Goal: Task Accomplishment & Management: Use online tool/utility

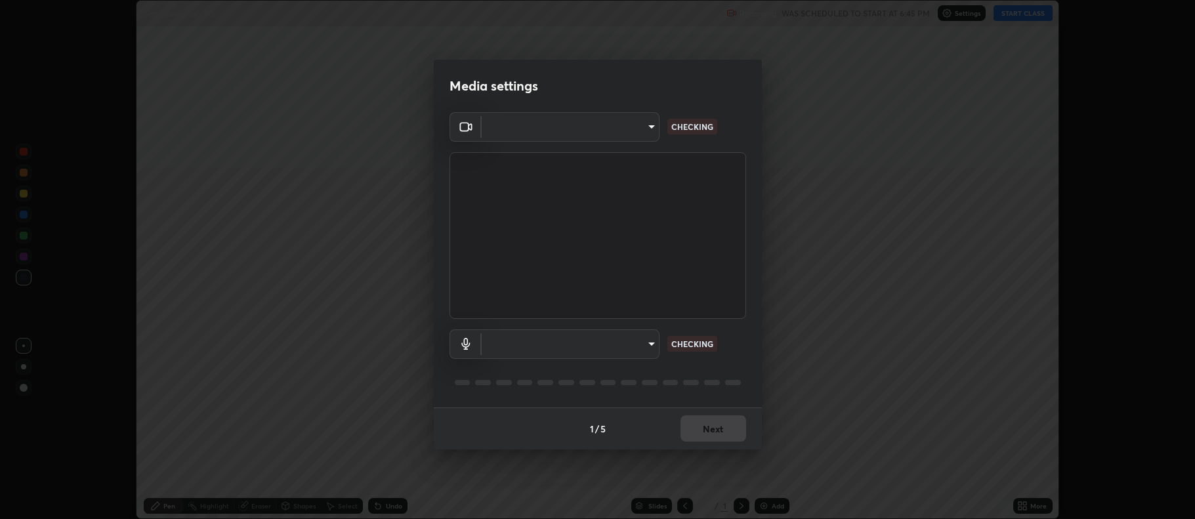
scroll to position [519, 1195]
type input "d2756973f6f3a6ab07488589595670cc06901046a2e271318882ca51f338c97b"
click at [621, 344] on body "Erase all Semiconductor - 02 Recording WAS SCHEDULED TO START AT 6:45 PM Settin…" at bounding box center [597, 259] width 1195 height 519
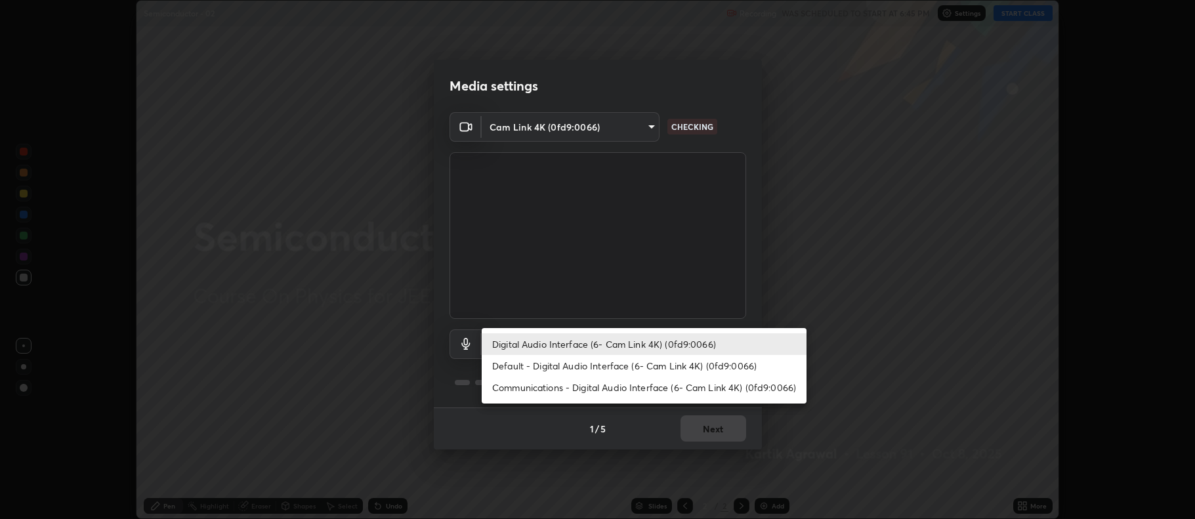
click at [651, 378] on li "Communications - Digital Audio Interface (6- Cam Link 4K) (0fd9:0066)" at bounding box center [644, 388] width 325 height 22
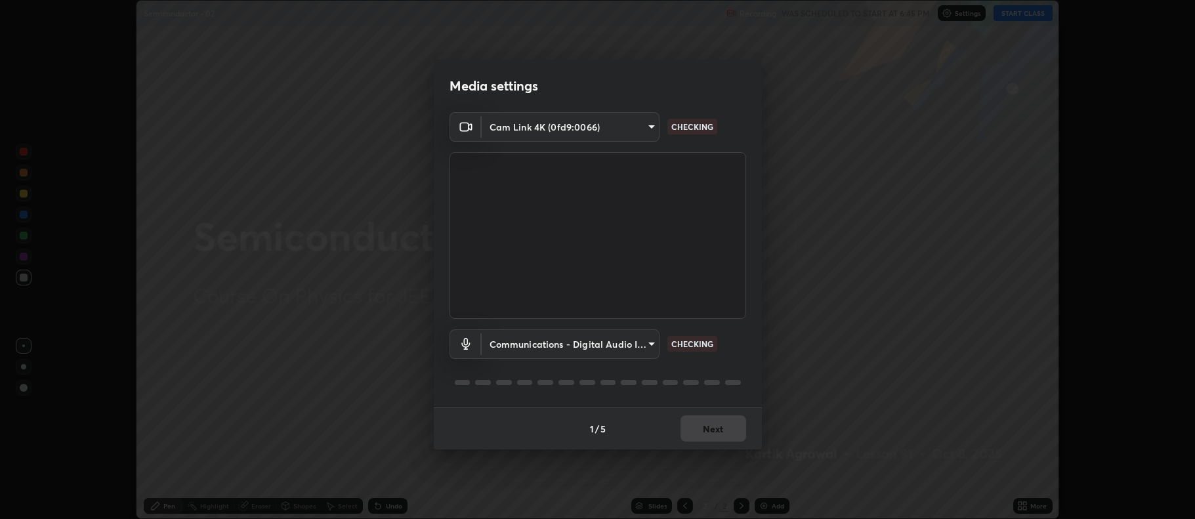
click at [636, 345] on body "Erase all Semiconductor - 02 Recording WAS SCHEDULED TO START AT 6:45 PM Settin…" at bounding box center [597, 259] width 1195 height 519
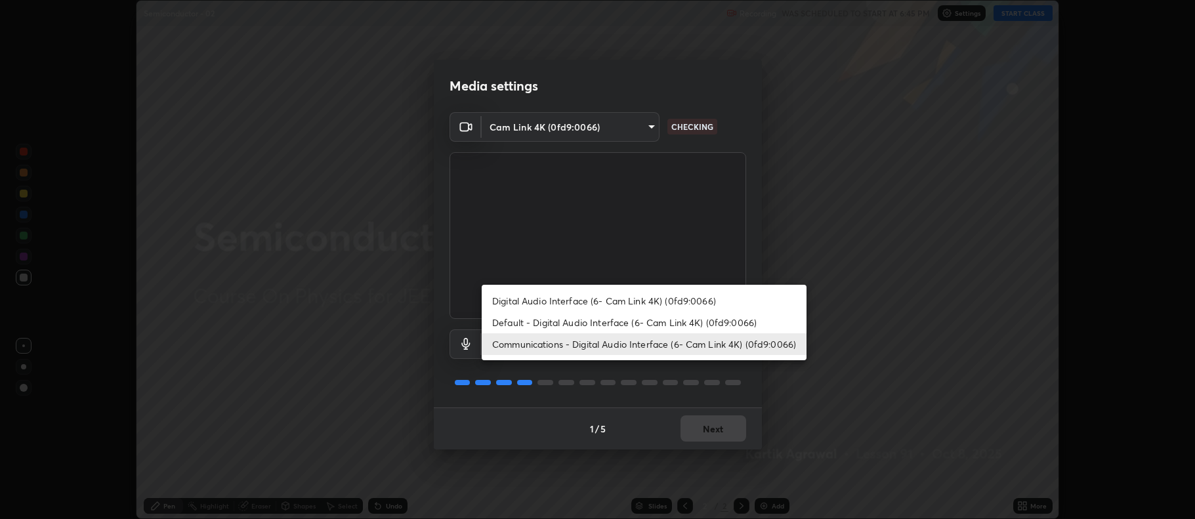
click at [656, 291] on li "Digital Audio Interface (6- Cam Link 4K) (0fd9:0066)" at bounding box center [644, 301] width 325 height 22
type input "0985bd064f089c0b3e89ab921e3305a914c240418c60ab78ea7a7249ff3c8e45"
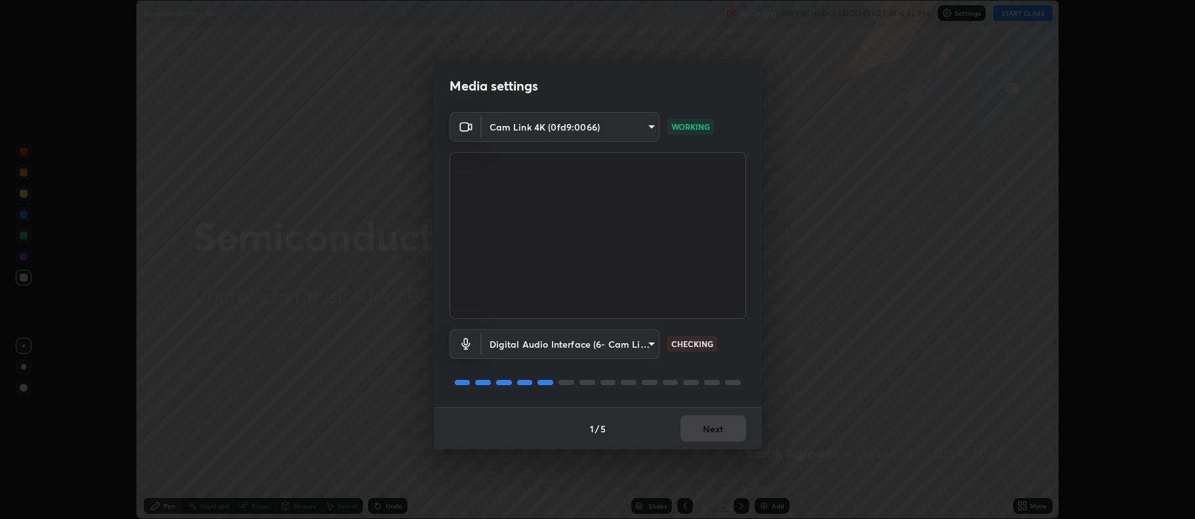
click at [715, 429] on div "1 / 5 Next" at bounding box center [598, 429] width 328 height 42
click at [717, 430] on button "Next" at bounding box center [714, 429] width 66 height 26
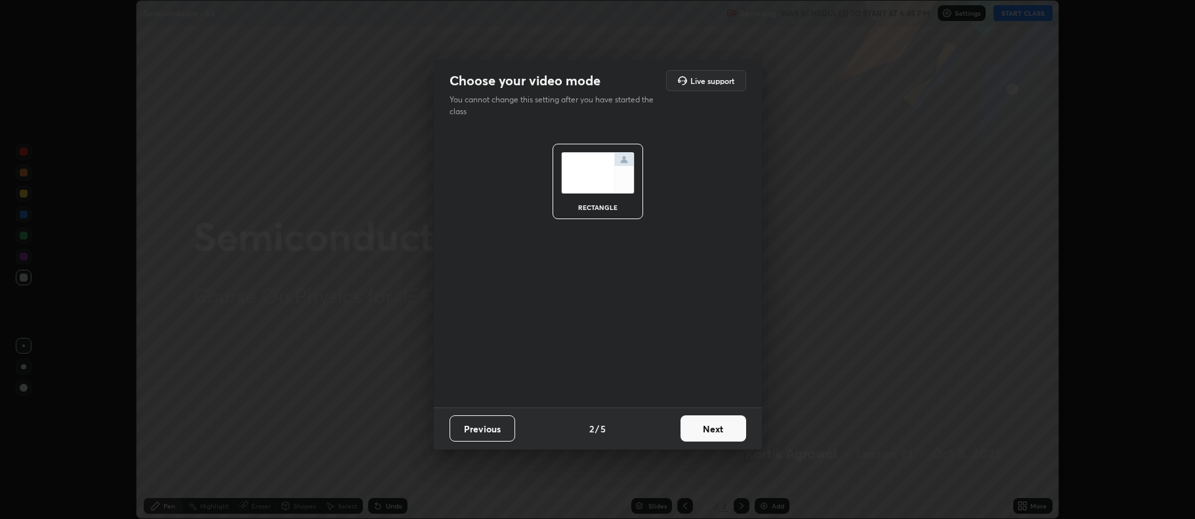
click at [718, 435] on button "Next" at bounding box center [714, 429] width 66 height 26
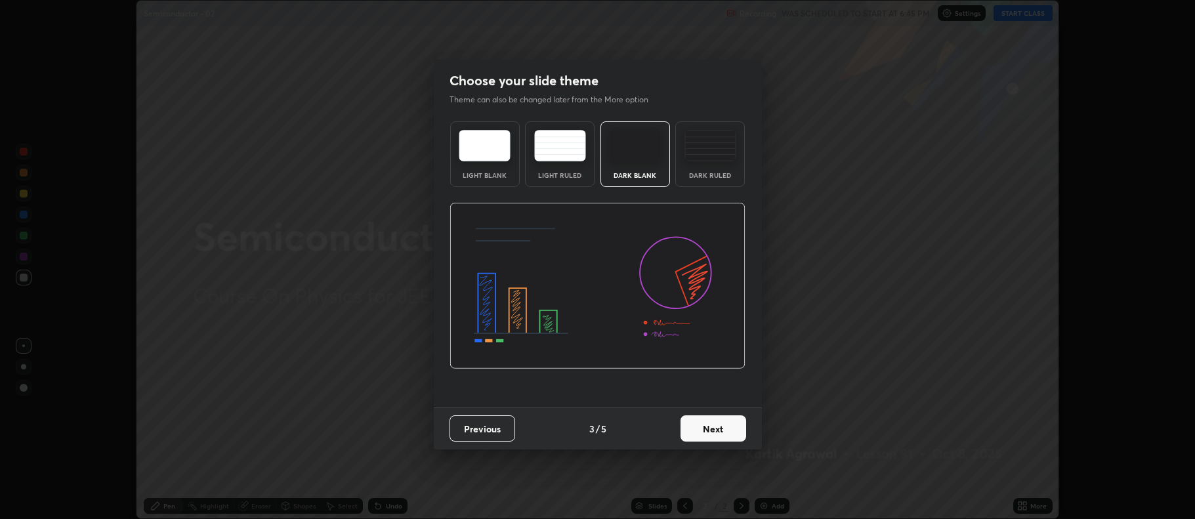
click at [727, 429] on button "Next" at bounding box center [714, 429] width 66 height 26
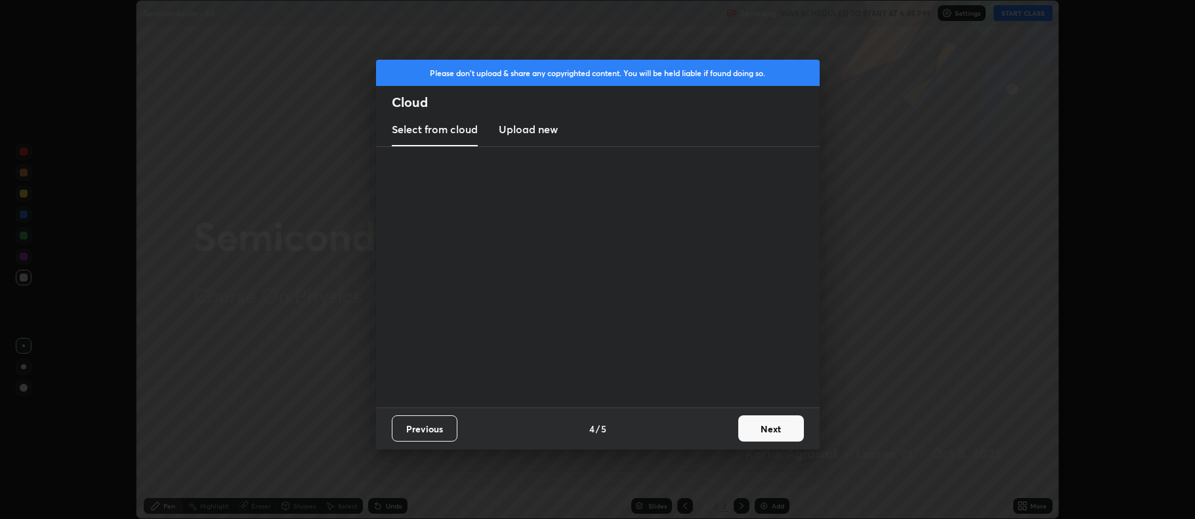
click at [730, 427] on div "Previous 4 / 5 Next" at bounding box center [598, 429] width 444 height 42
click at [782, 426] on button "Next" at bounding box center [771, 429] width 66 height 26
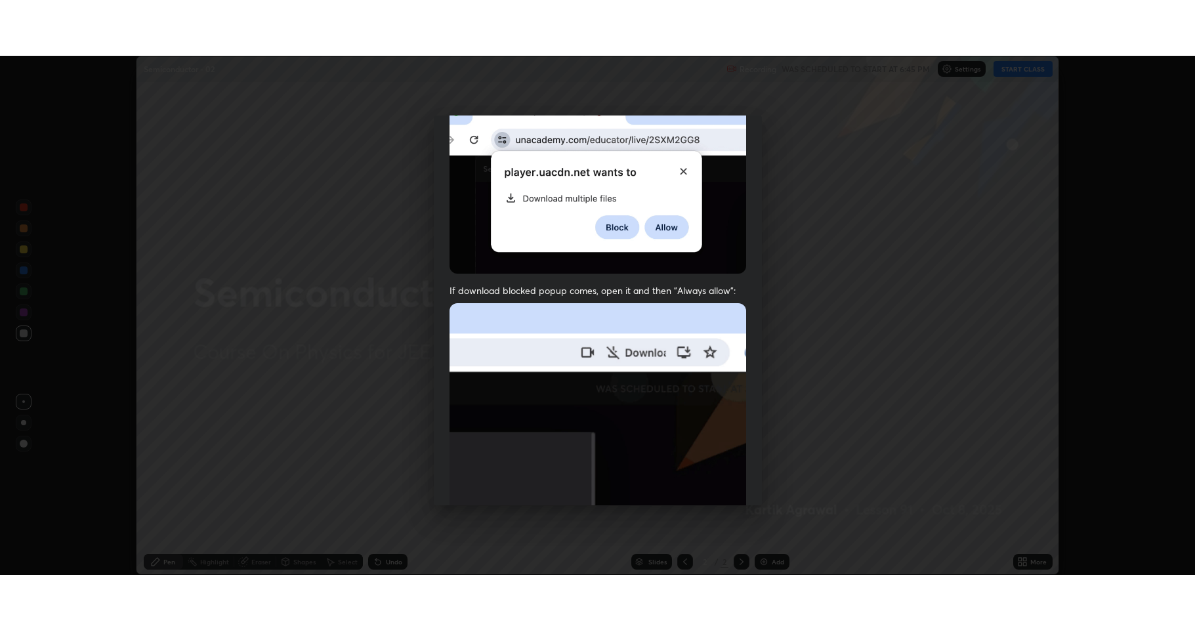
scroll to position [267, 0]
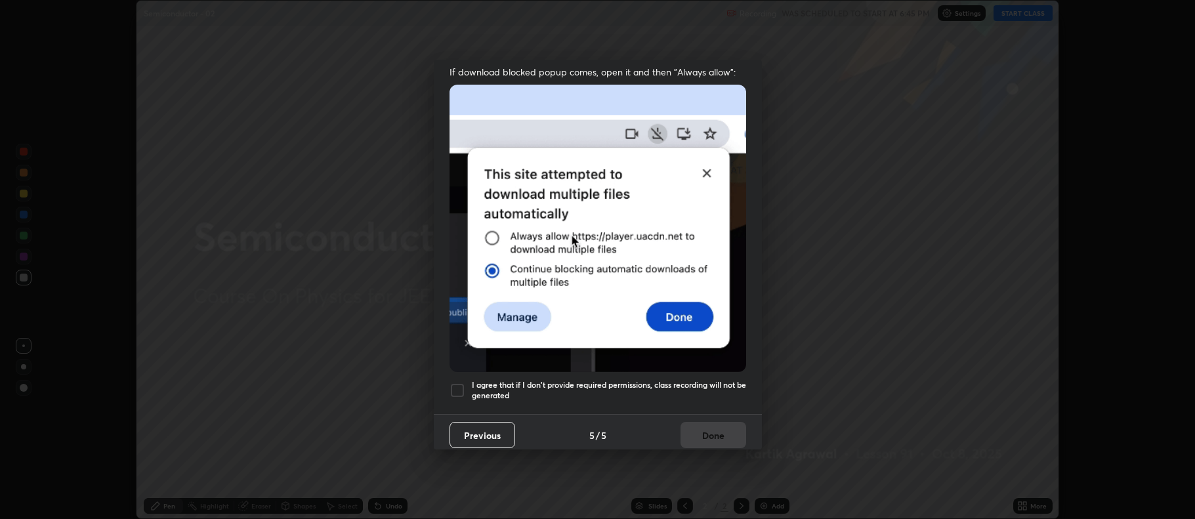
click at [458, 383] on div at bounding box center [458, 391] width 16 height 16
click at [726, 431] on button "Done" at bounding box center [714, 435] width 66 height 26
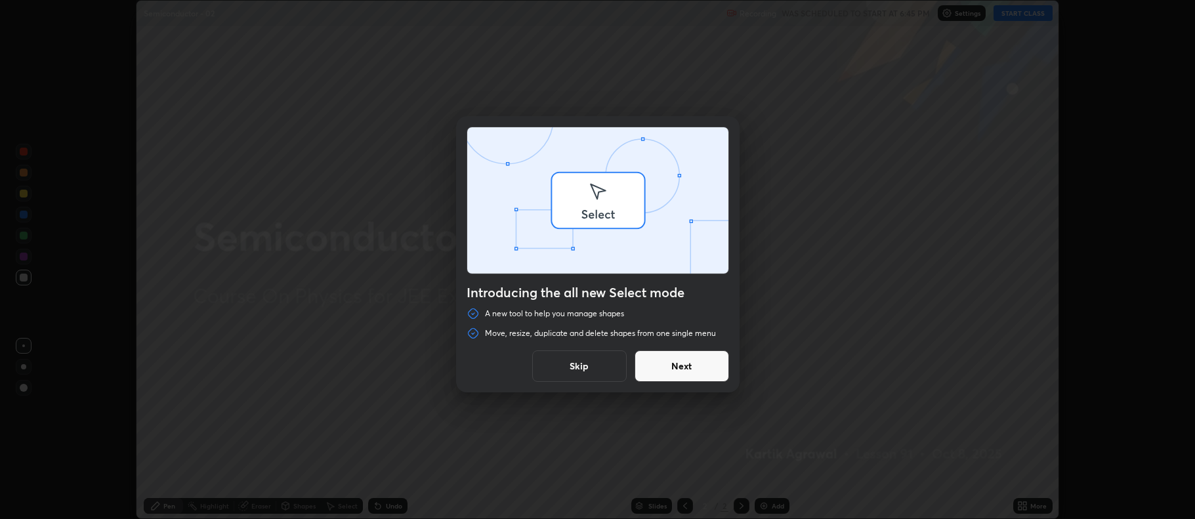
click at [1046, 499] on div "Introducing the all new Select mode A new tool to help you manage shapes Move, …" at bounding box center [597, 259] width 1195 height 519
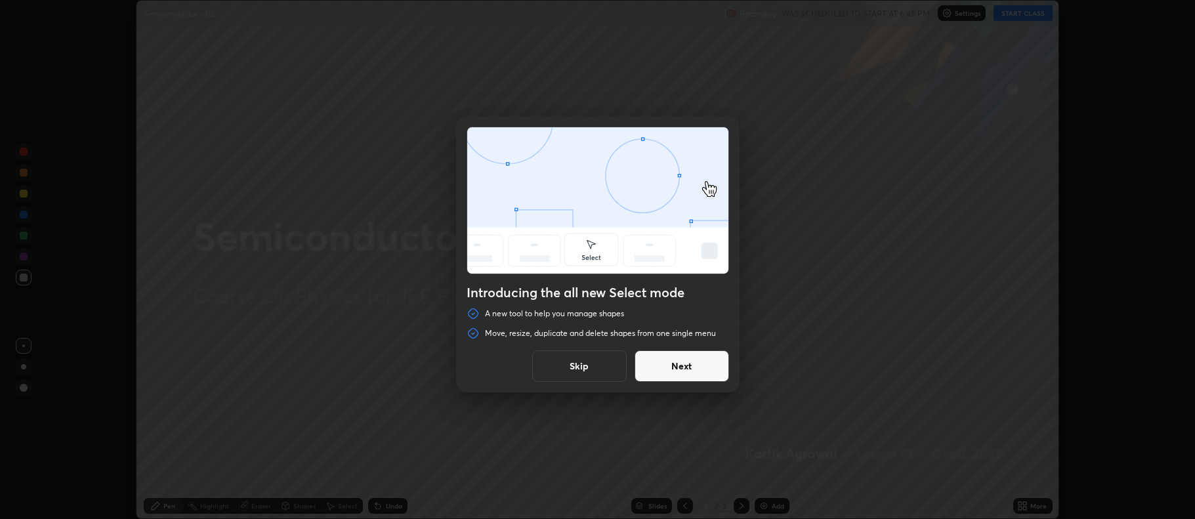
click at [719, 373] on button "Next" at bounding box center [682, 367] width 95 height 32
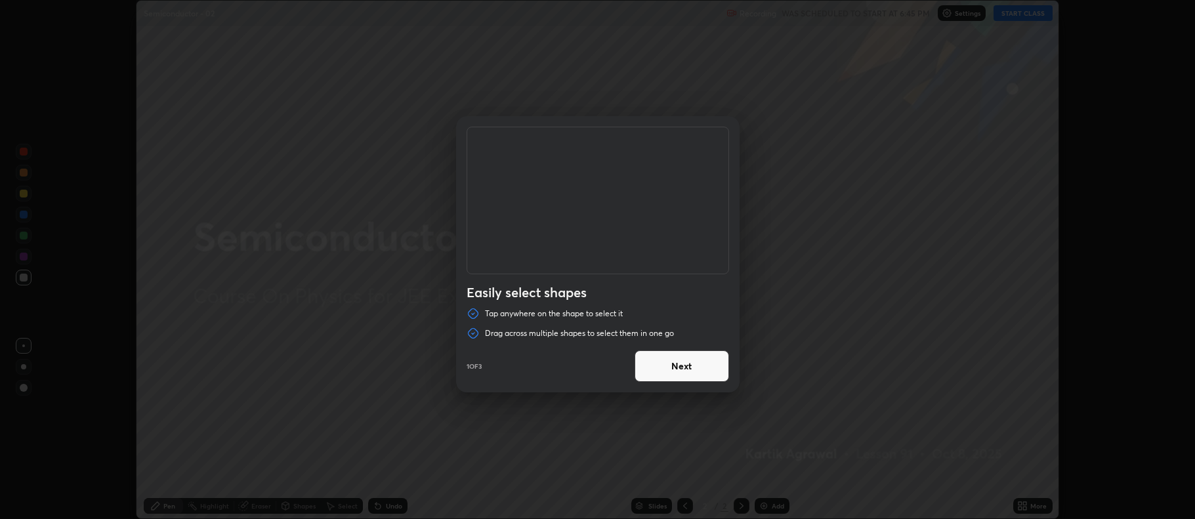
click at [713, 370] on button "Next" at bounding box center [682, 367] width 95 height 32
click at [717, 365] on button "Next" at bounding box center [682, 367] width 95 height 32
click at [717, 367] on button "Done" at bounding box center [682, 367] width 95 height 32
click at [720, 370] on div "Duplicate or delete a shape Duplicate or delete selected shapes quickly by usin…" at bounding box center [597, 259] width 1195 height 519
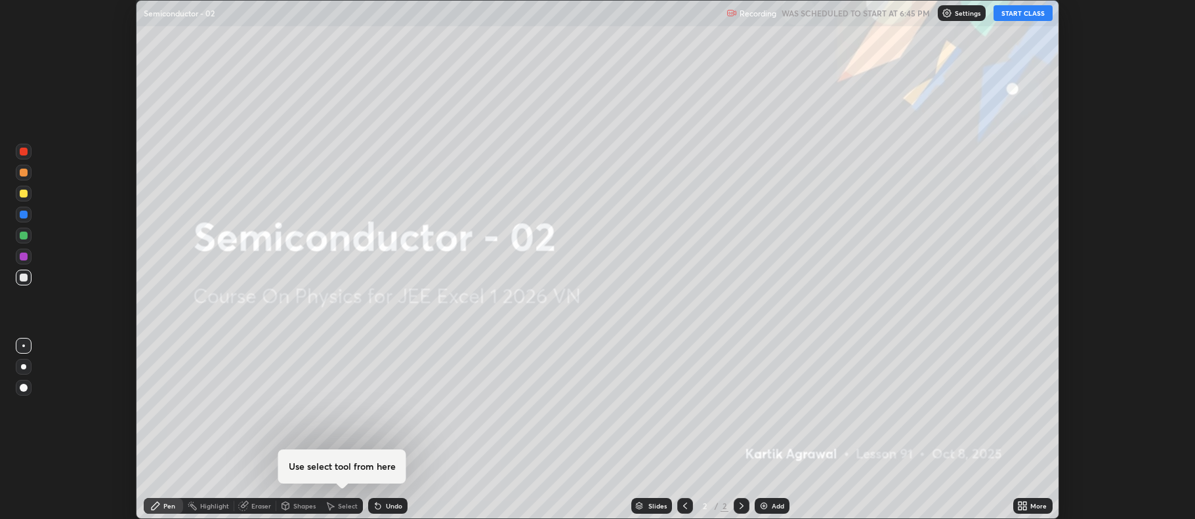
click at [1040, 501] on div "More" at bounding box center [1032, 506] width 39 height 16
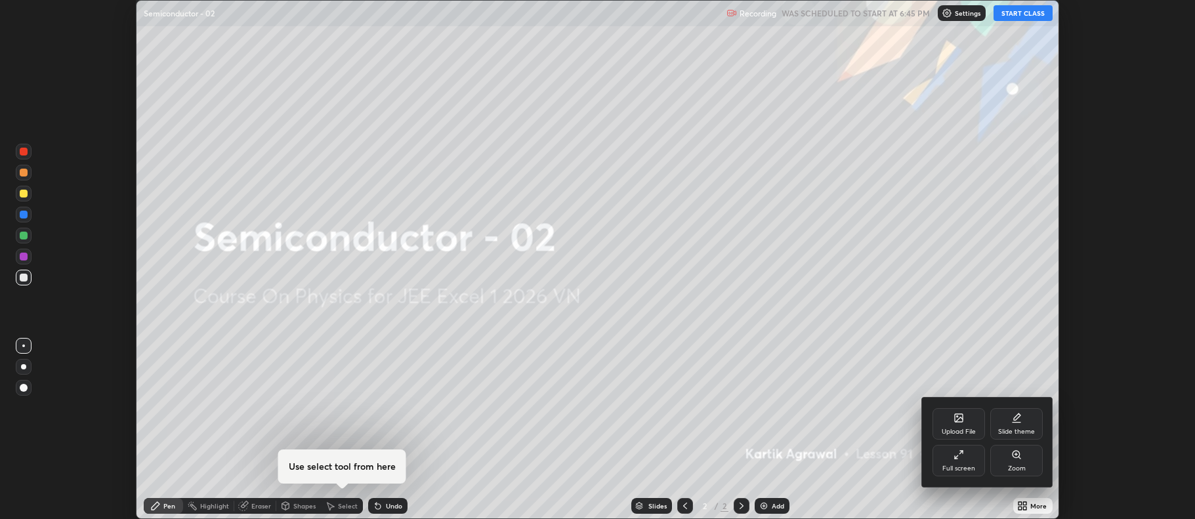
click at [967, 465] on div "Full screen" at bounding box center [959, 468] width 33 height 7
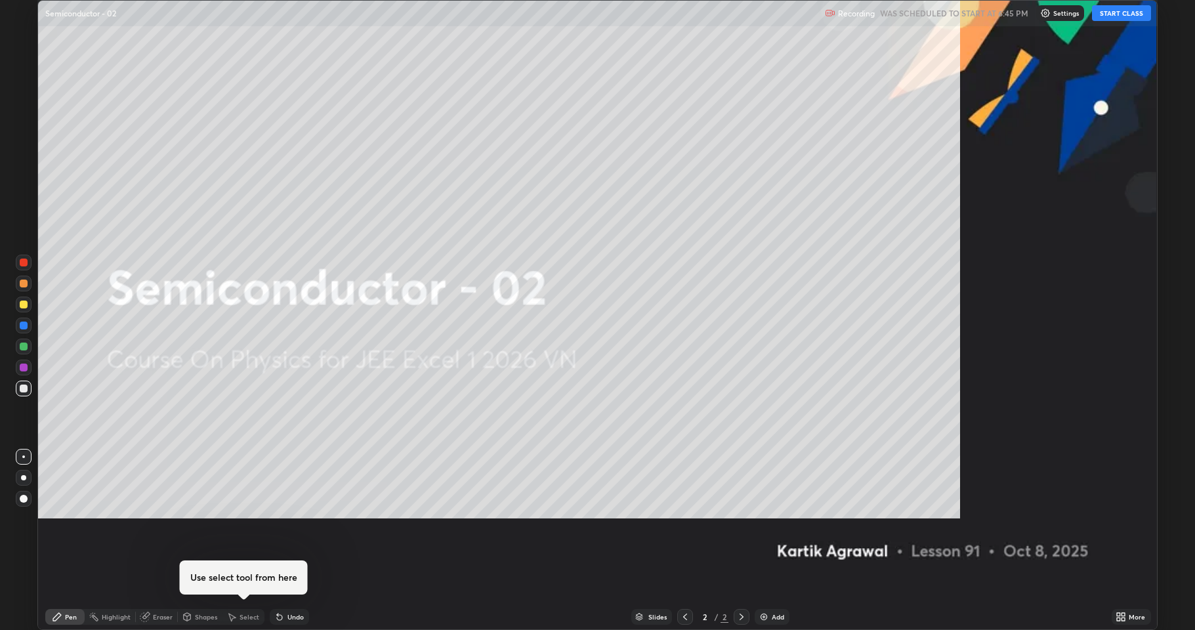
scroll to position [630, 1195]
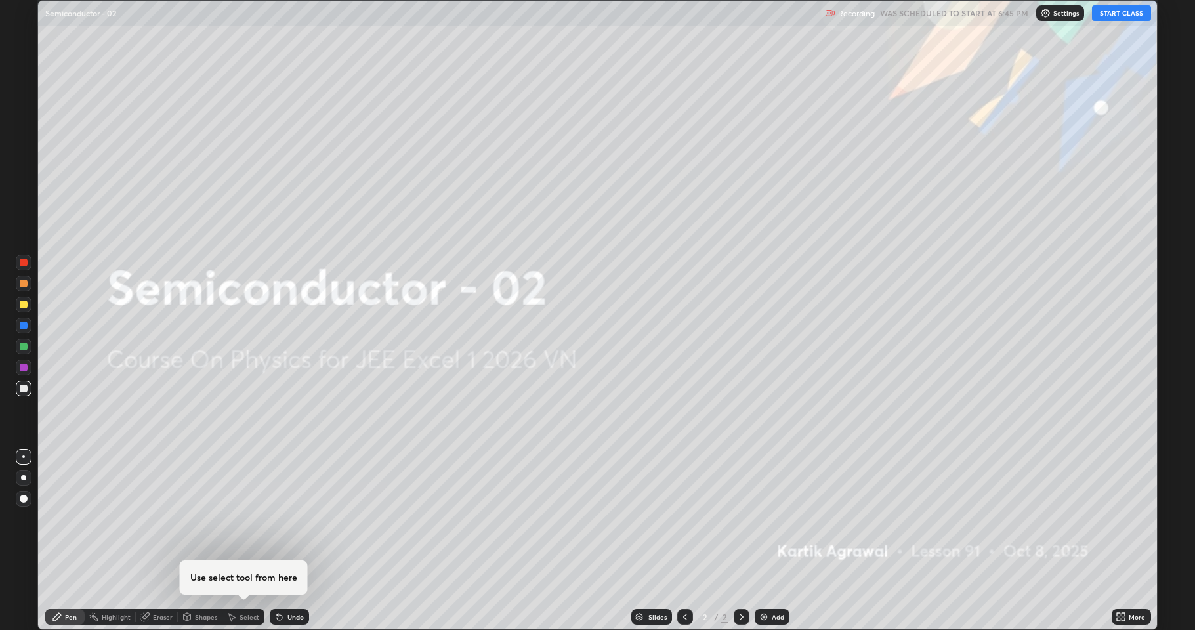
click at [1112, 12] on button "START CLASS" at bounding box center [1121, 13] width 59 height 16
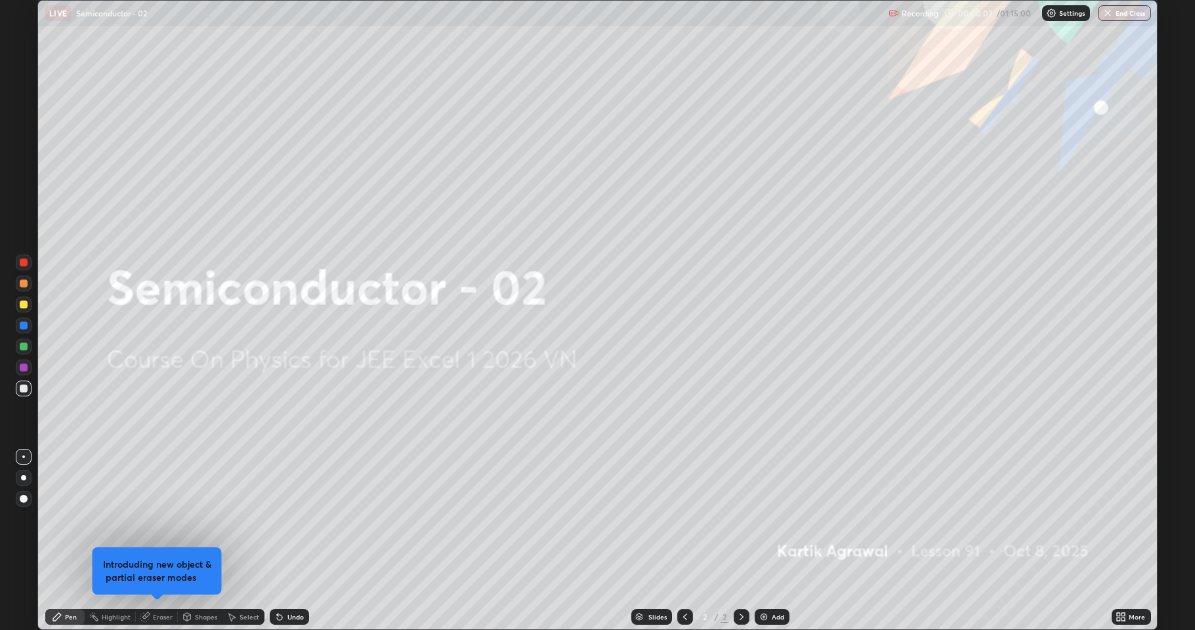
click at [772, 519] on div "Add" at bounding box center [772, 617] width 35 height 16
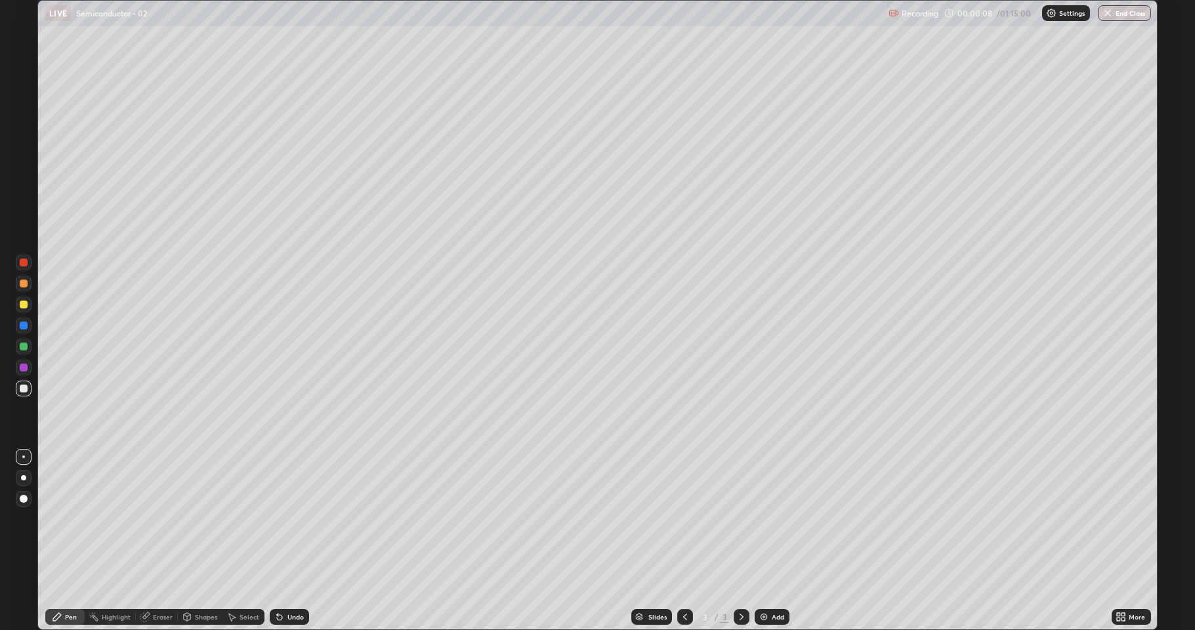
click at [26, 284] on div at bounding box center [24, 284] width 8 height 8
click at [25, 307] on div at bounding box center [24, 305] width 8 height 8
click at [195, 519] on div "Shapes" at bounding box center [206, 617] width 22 height 7
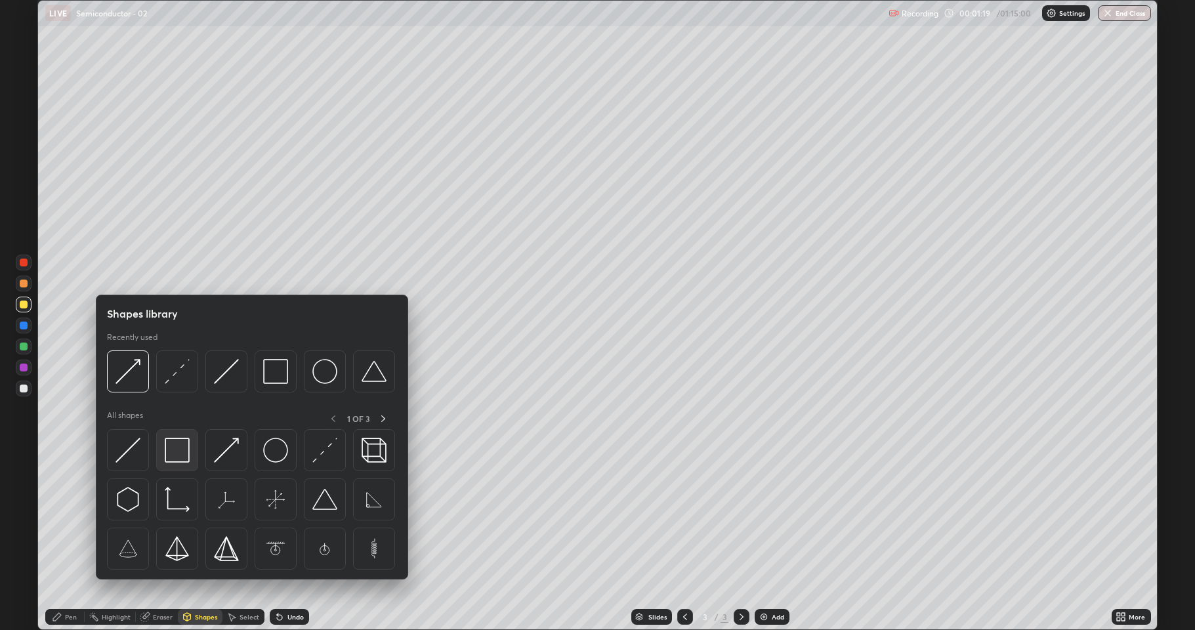
click at [177, 452] on img at bounding box center [177, 450] width 25 height 25
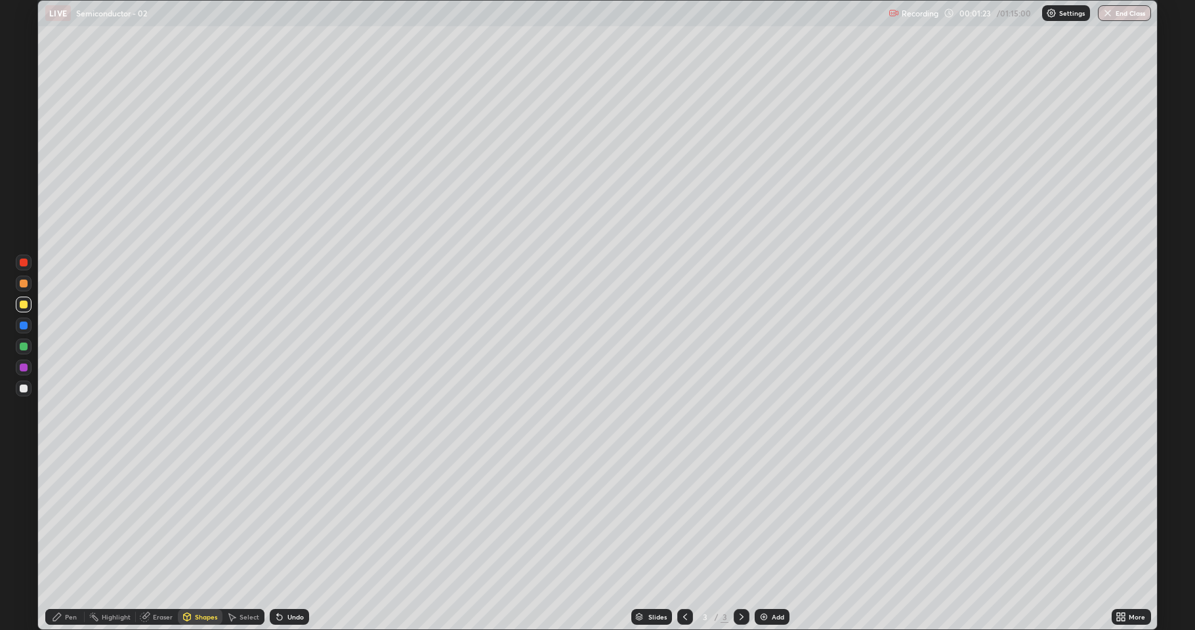
click at [26, 285] on div at bounding box center [24, 284] width 8 height 8
click at [73, 519] on div "Pen" at bounding box center [64, 617] width 39 height 16
click at [26, 389] on div at bounding box center [24, 389] width 8 height 8
click at [25, 305] on div at bounding box center [24, 305] width 8 height 8
click at [289, 519] on div "Undo" at bounding box center [289, 617] width 39 height 16
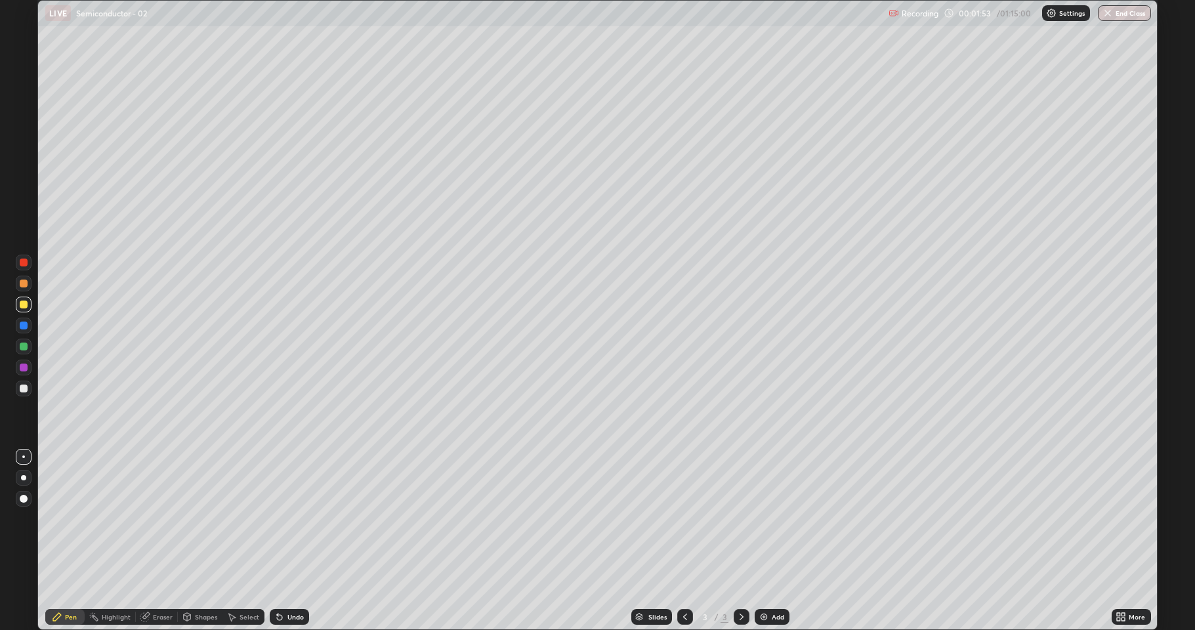
click at [289, 519] on div "Undo" at bounding box center [289, 617] width 39 height 16
click at [288, 519] on div "Undo" at bounding box center [289, 617] width 39 height 16
click at [286, 519] on div "Undo" at bounding box center [289, 617] width 39 height 16
click at [284, 519] on div "Undo" at bounding box center [289, 617] width 39 height 16
click at [283, 519] on div "Undo" at bounding box center [289, 617] width 39 height 16
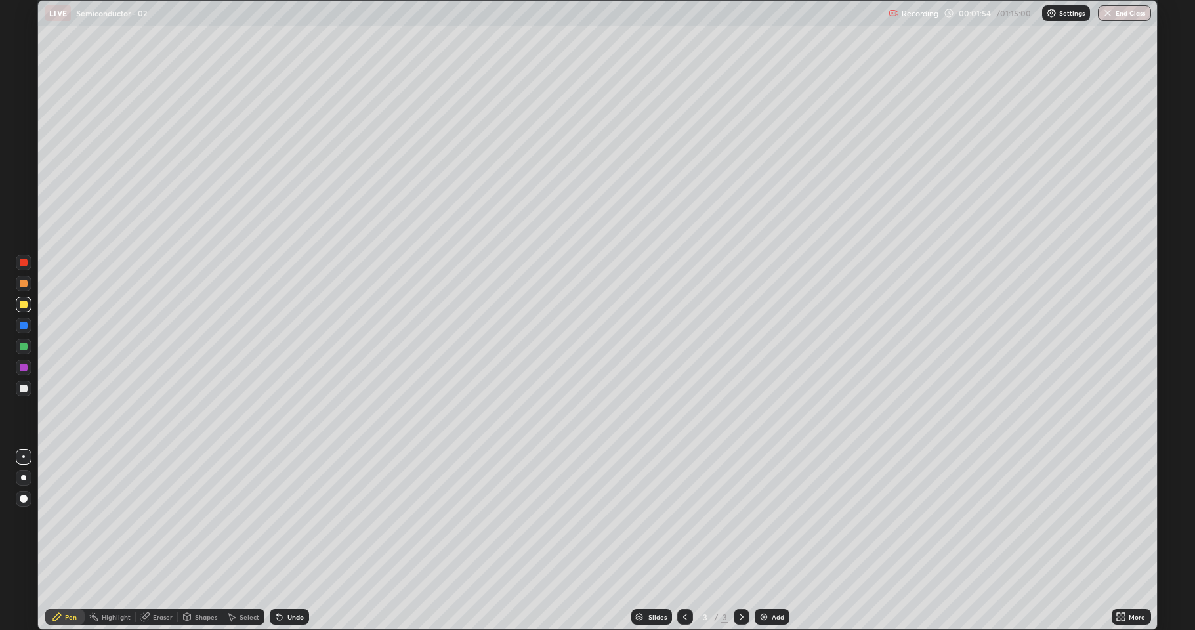
click at [284, 519] on div "Undo" at bounding box center [289, 617] width 39 height 16
click at [24, 326] on div at bounding box center [24, 326] width 8 height 8
click at [289, 519] on div "Undo" at bounding box center [289, 617] width 39 height 16
click at [29, 284] on div at bounding box center [24, 284] width 16 height 16
click at [24, 305] on div at bounding box center [24, 305] width 8 height 8
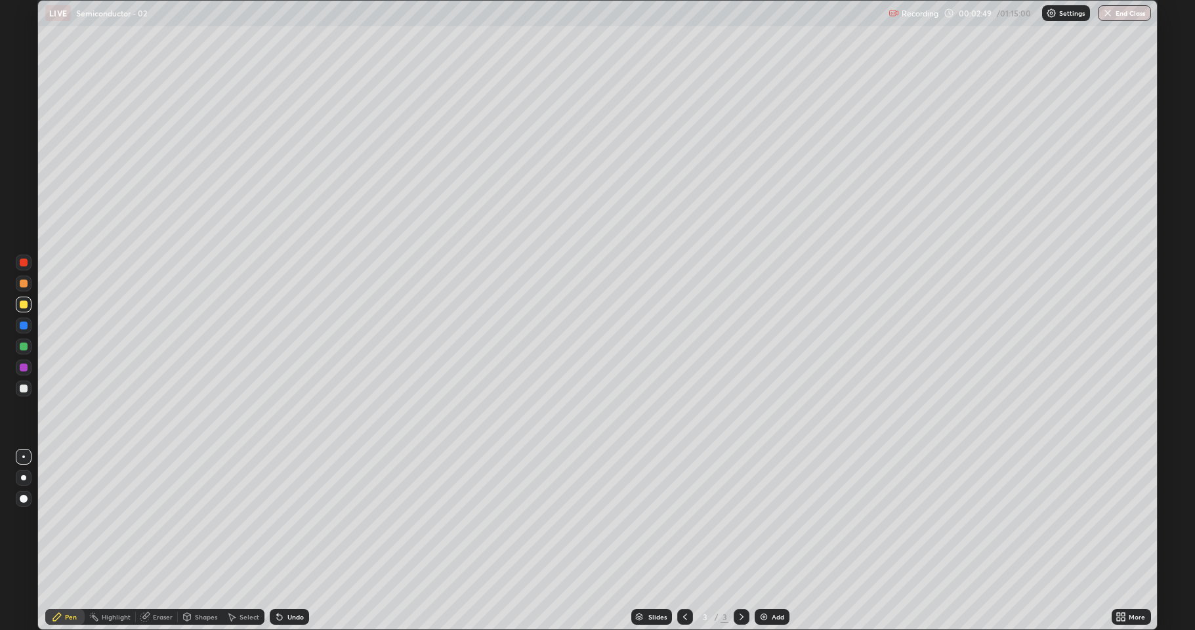
click at [245, 519] on div "Select" at bounding box center [250, 617] width 20 height 7
click at [70, 519] on div "Pen" at bounding box center [71, 617] width 12 height 7
click at [23, 326] on div at bounding box center [24, 326] width 8 height 8
click at [24, 347] on div at bounding box center [24, 347] width 8 height 8
click at [27, 327] on div at bounding box center [24, 326] width 8 height 8
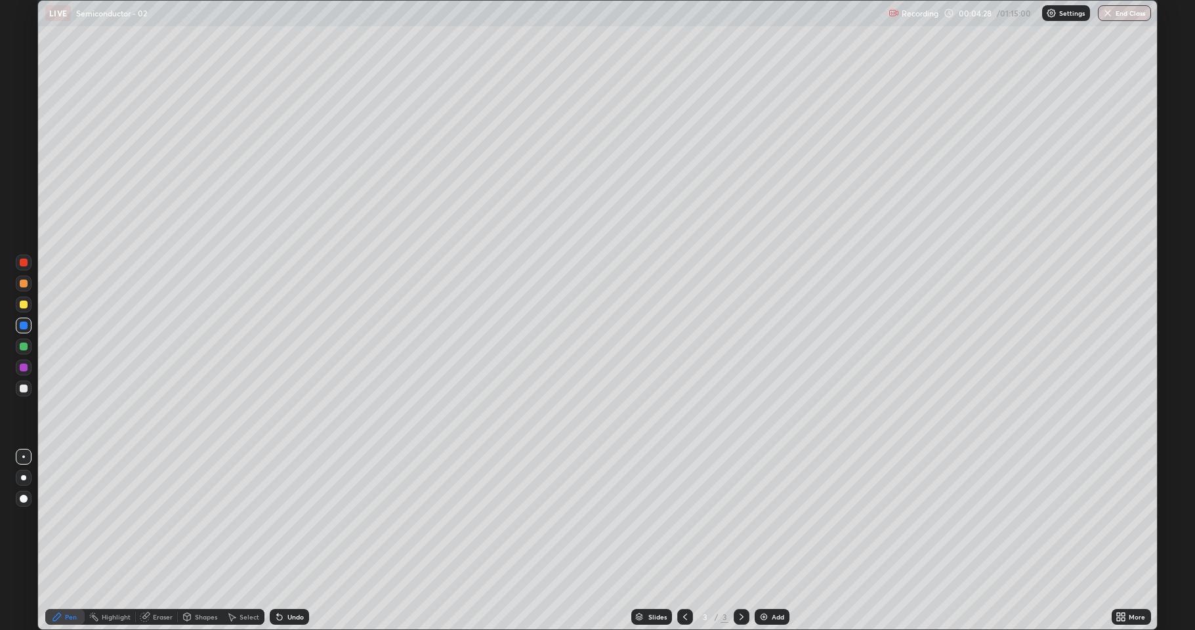
click at [283, 519] on div "Undo" at bounding box center [289, 617] width 39 height 16
click at [280, 519] on icon at bounding box center [279, 617] width 11 height 11
click at [279, 519] on icon at bounding box center [279, 617] width 5 height 5
click at [278, 519] on icon at bounding box center [279, 617] width 5 height 5
click at [282, 519] on icon at bounding box center [279, 617] width 11 height 11
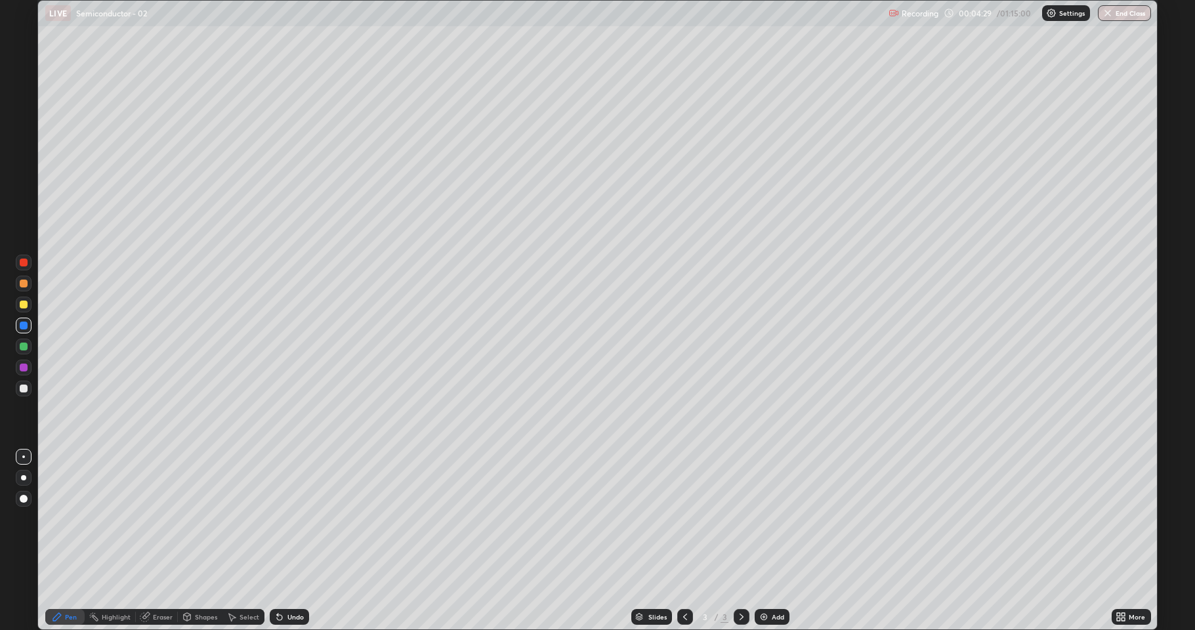
click at [280, 519] on icon at bounding box center [279, 617] width 5 height 5
click at [280, 519] on icon at bounding box center [279, 617] width 11 height 11
click at [280, 519] on icon at bounding box center [279, 617] width 5 height 5
click at [279, 519] on icon at bounding box center [279, 617] width 5 height 5
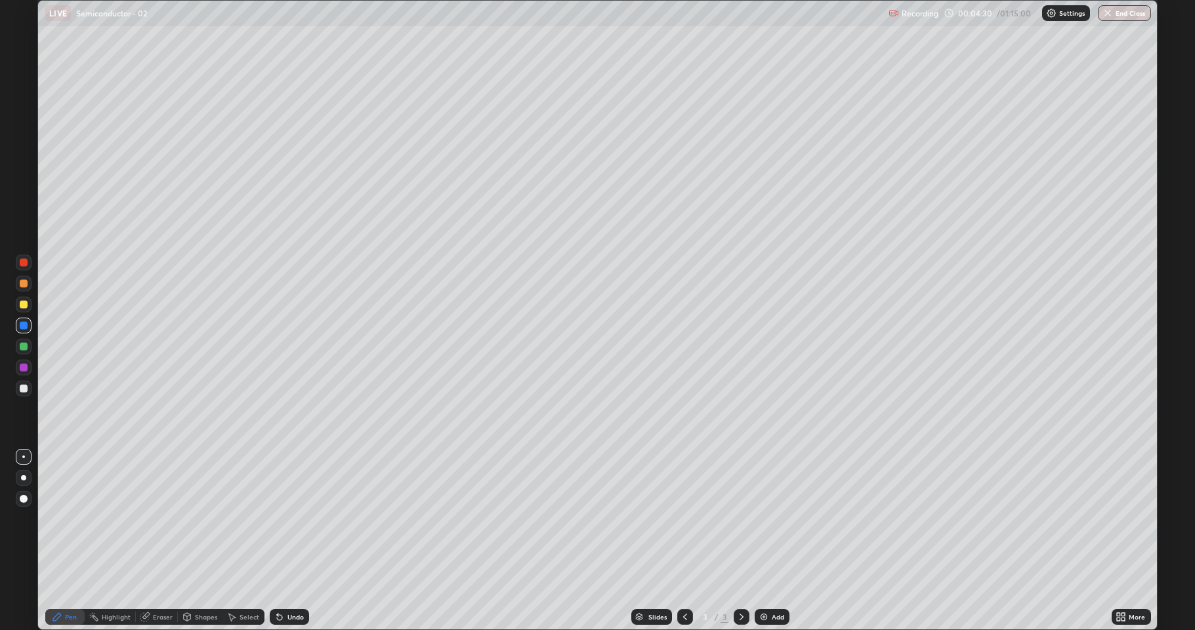
click at [278, 519] on icon at bounding box center [279, 617] width 5 height 5
click at [280, 519] on icon at bounding box center [279, 617] width 11 height 11
click at [282, 519] on icon at bounding box center [279, 617] width 11 height 11
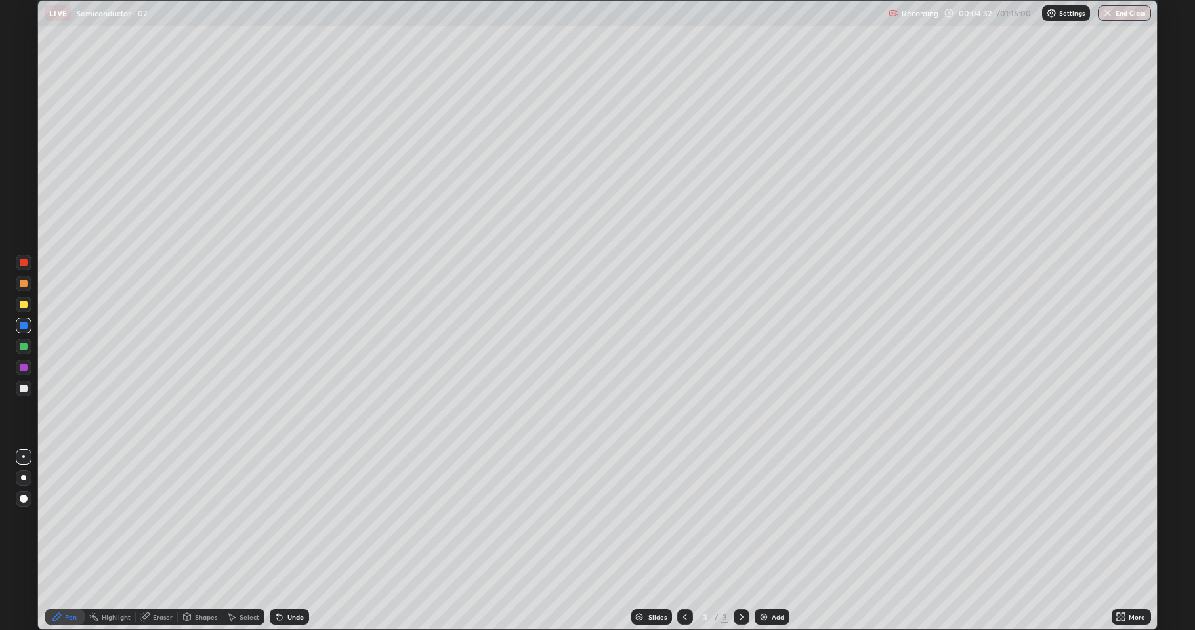
click at [283, 519] on div "Undo" at bounding box center [289, 617] width 39 height 16
click at [24, 285] on div at bounding box center [24, 284] width 8 height 8
click at [198, 519] on div "Shapes" at bounding box center [206, 617] width 22 height 7
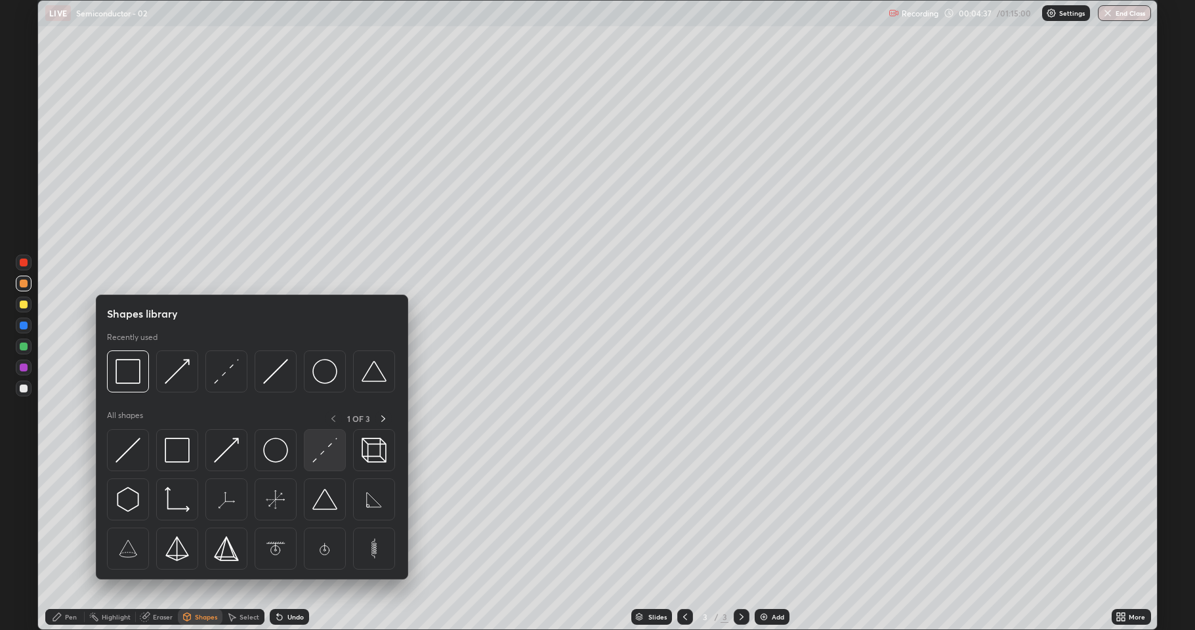
click at [318, 450] on img at bounding box center [324, 450] width 25 height 25
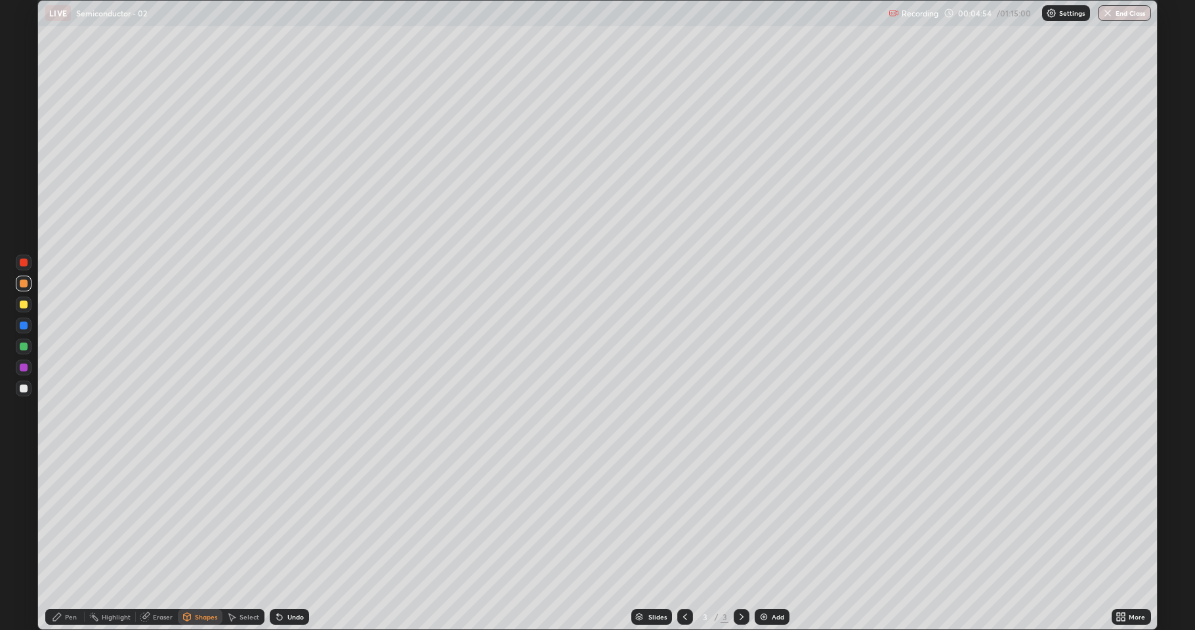
click at [21, 389] on div at bounding box center [24, 389] width 8 height 8
click at [293, 519] on div "Undo" at bounding box center [296, 617] width 16 height 7
click at [58, 519] on icon at bounding box center [57, 617] width 11 height 11
click at [291, 519] on div "Undo" at bounding box center [296, 617] width 16 height 7
click at [288, 519] on div "Undo" at bounding box center [296, 617] width 16 height 7
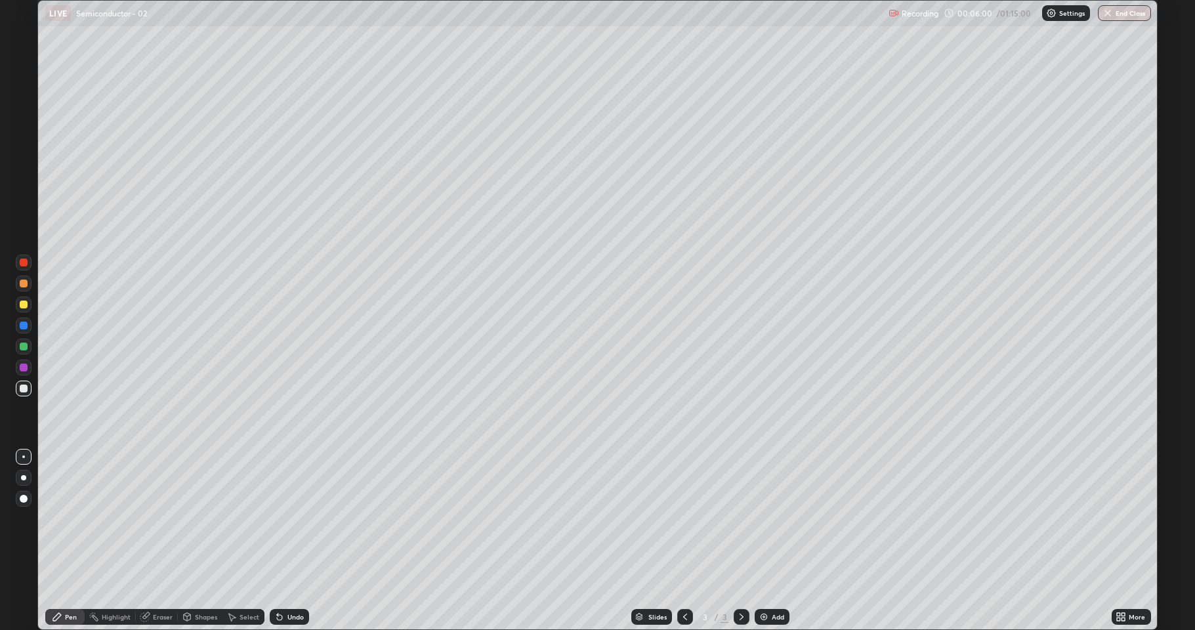
click at [291, 519] on div "Undo" at bounding box center [296, 617] width 16 height 7
click at [292, 519] on div "Undo" at bounding box center [296, 617] width 16 height 7
click at [291, 519] on div "Undo" at bounding box center [289, 617] width 39 height 16
click at [286, 519] on div "Undo" at bounding box center [289, 617] width 39 height 16
click at [288, 519] on div "Undo" at bounding box center [289, 617] width 39 height 16
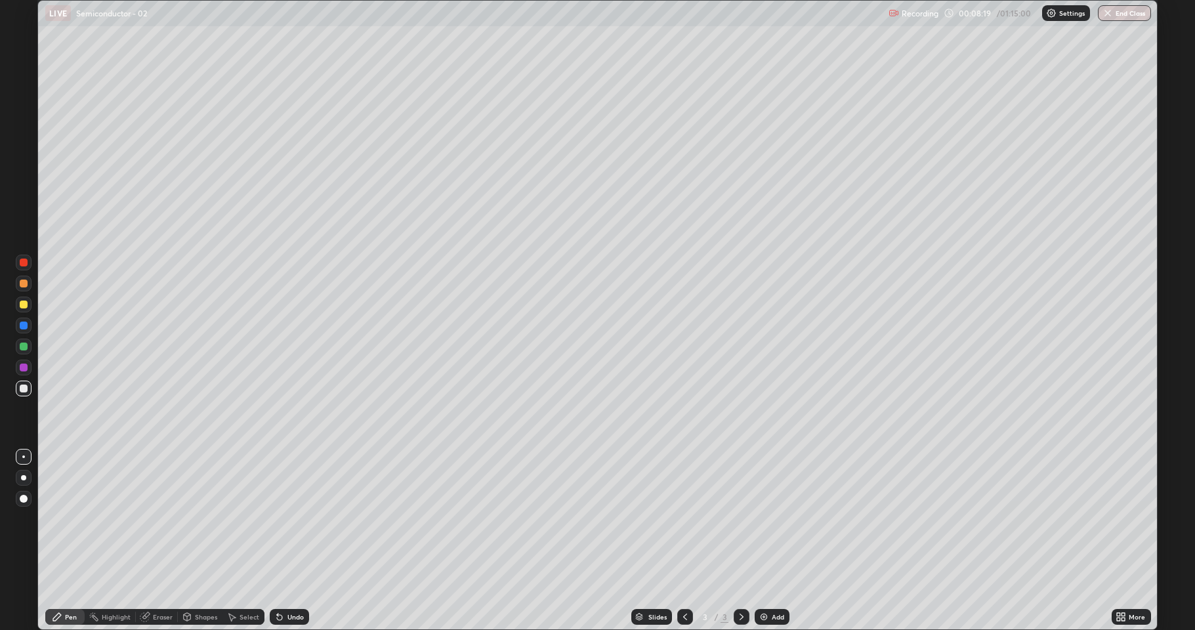
click at [242, 519] on div "Select" at bounding box center [250, 617] width 20 height 7
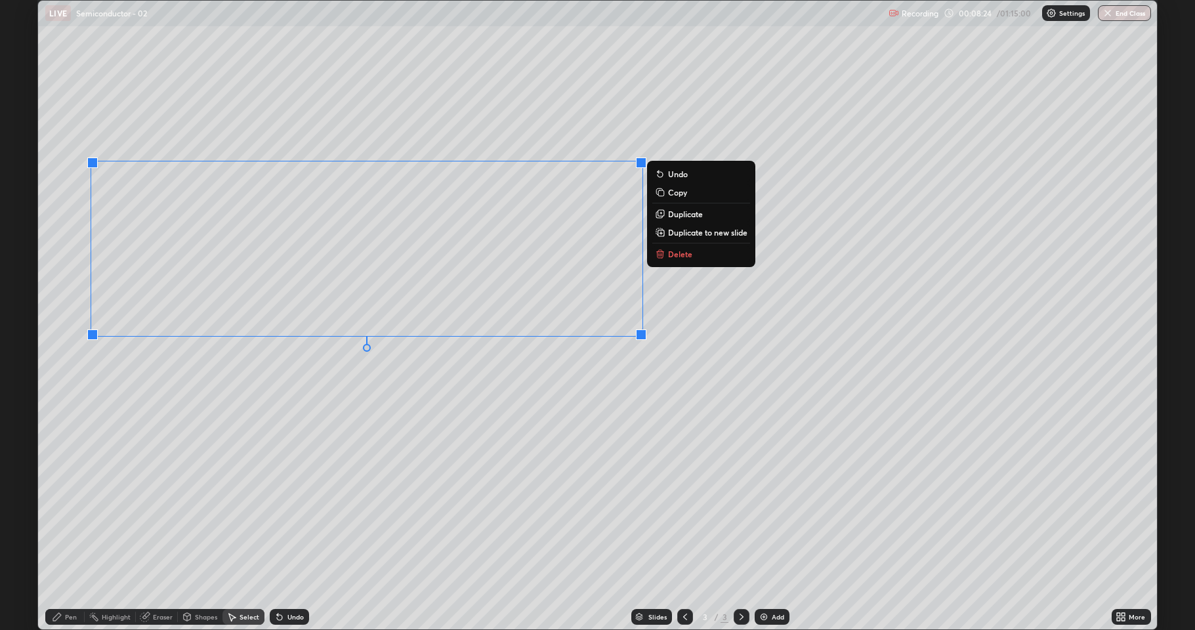
click at [673, 194] on p "Copy" at bounding box center [677, 192] width 19 height 11
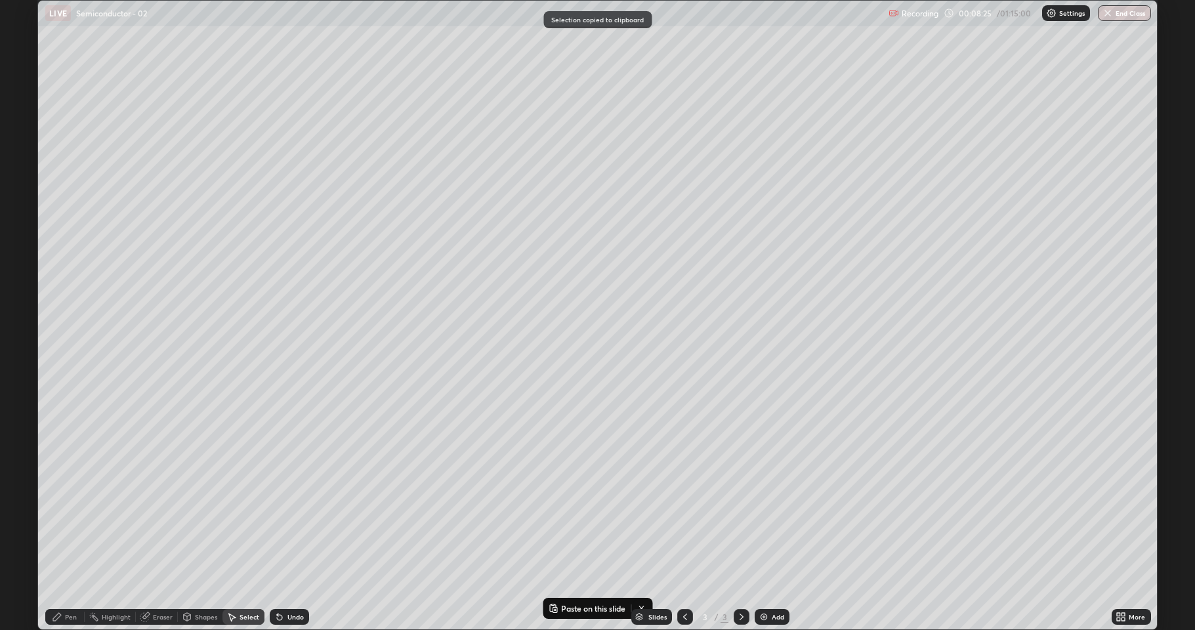
click at [736, 519] on icon at bounding box center [741, 617] width 11 height 11
click at [762, 519] on div "Add" at bounding box center [772, 617] width 35 height 16
click at [392, 164] on p "Paste here" at bounding box center [403, 159] width 39 height 11
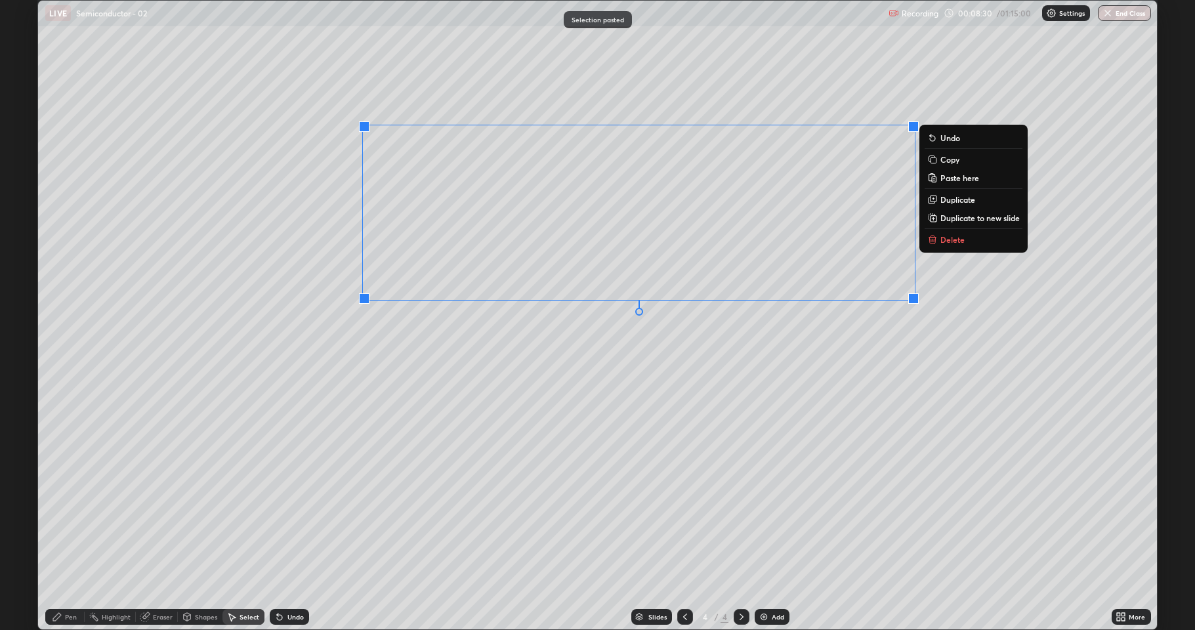
click at [404, 366] on div "0 ° Undo Copy Paste here Duplicate Duplicate to new slide Delete" at bounding box center [597, 315] width 1119 height 629
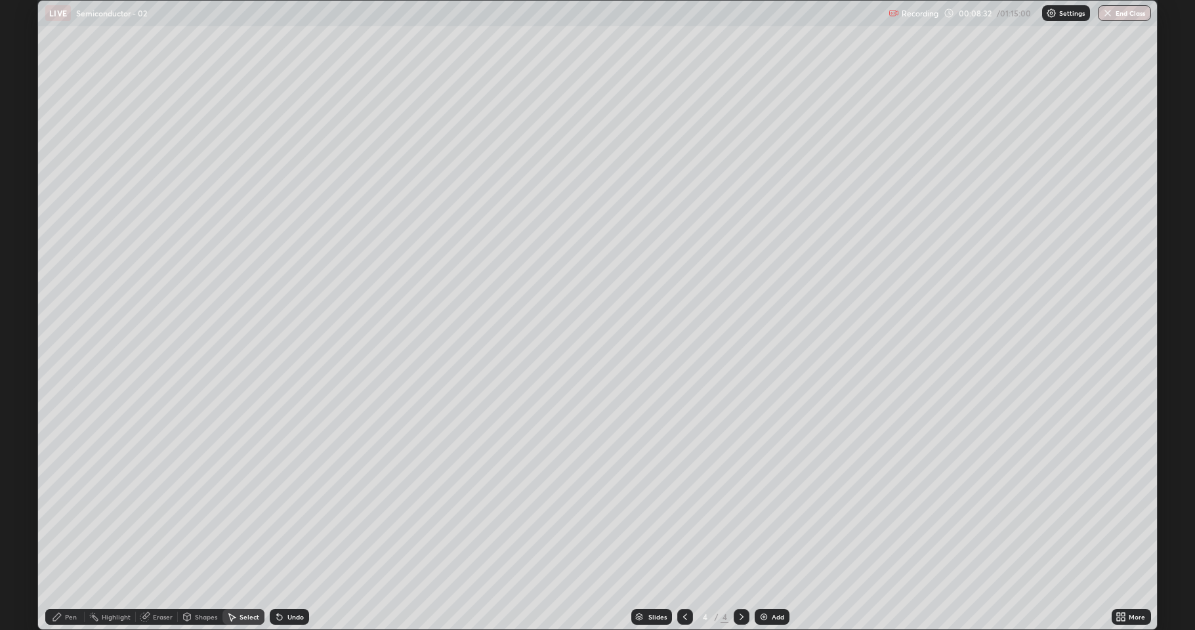
click at [160, 519] on div "Eraser" at bounding box center [163, 617] width 20 height 7
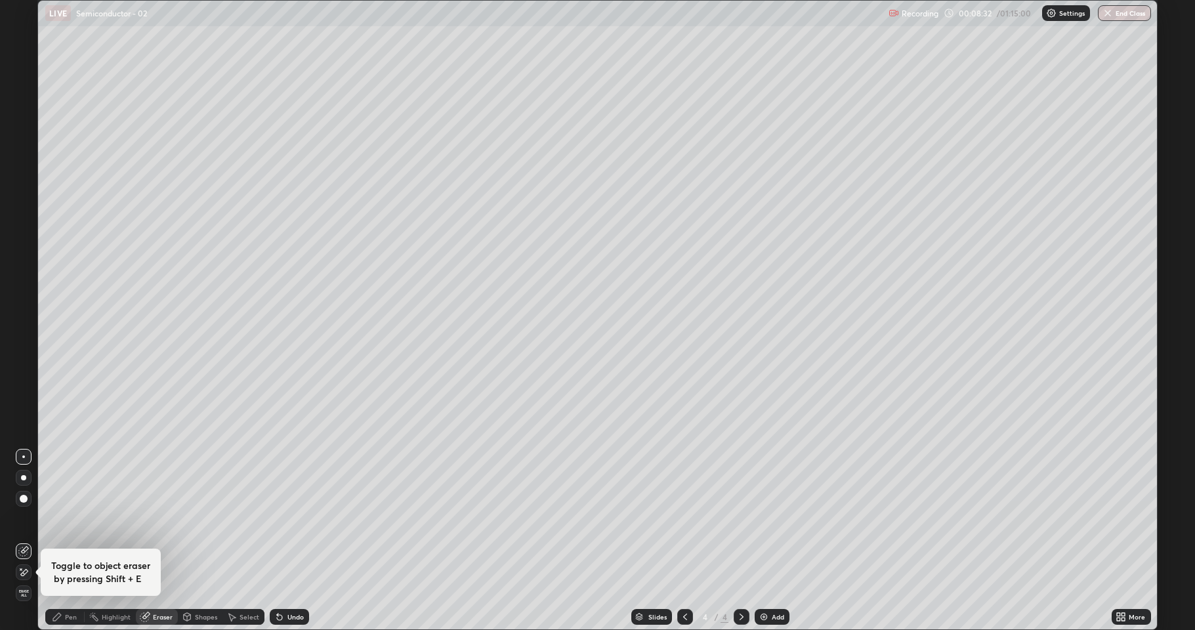
click at [23, 519] on icon at bounding box center [23, 572] width 11 height 11
click at [236, 519] on div "Select" at bounding box center [244, 617] width 42 height 16
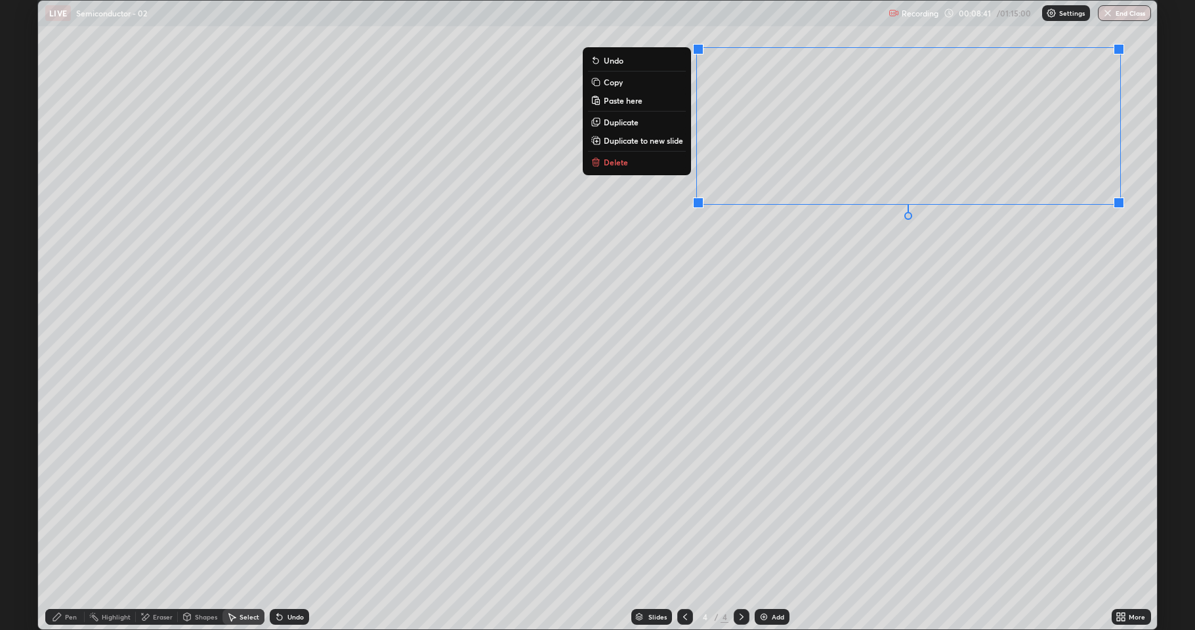
click at [889, 282] on div "0 ° Undo Copy Paste here Duplicate Duplicate to new slide Delete" at bounding box center [597, 315] width 1119 height 629
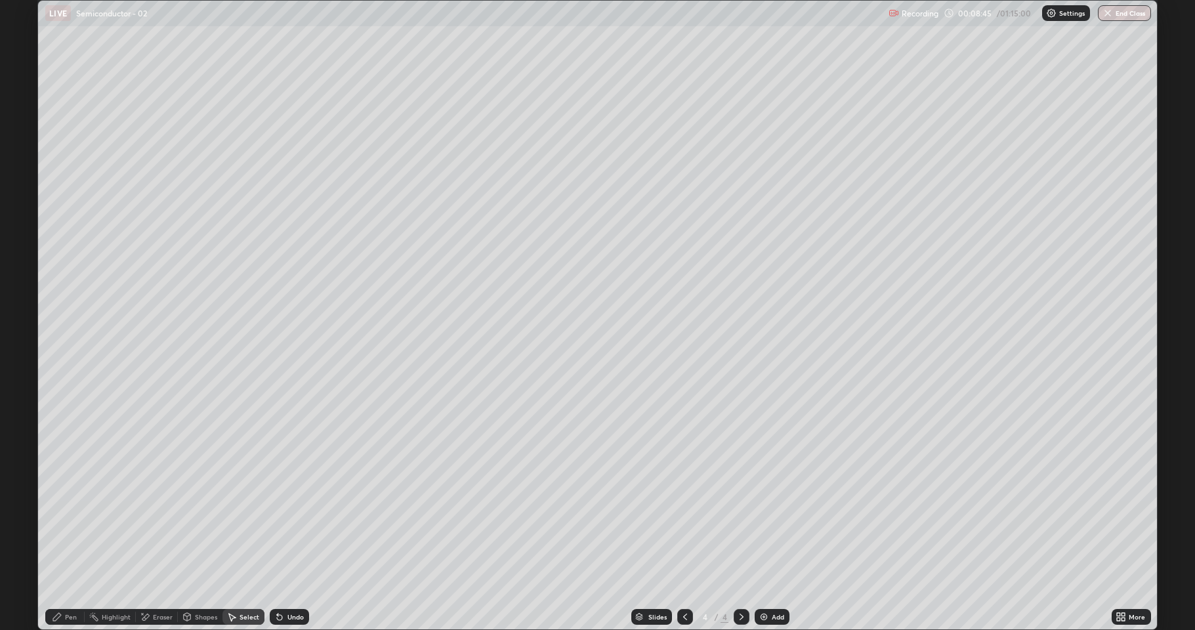
click at [177, 519] on div at bounding box center [177, 617] width 1 height 11
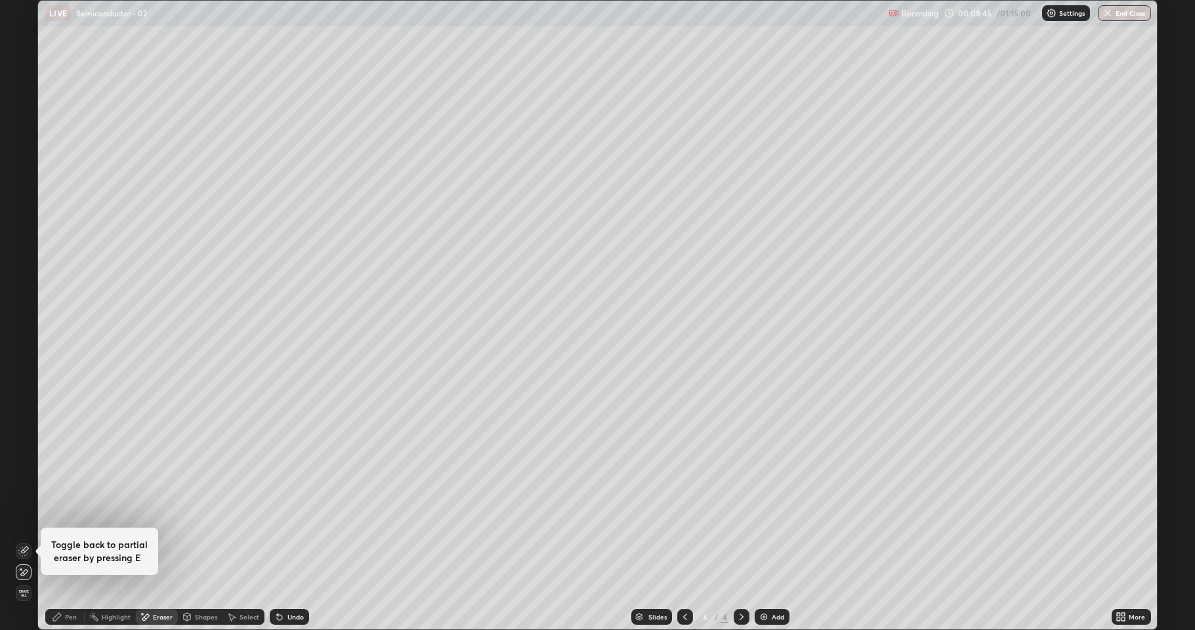
click at [195, 519] on div "Shapes" at bounding box center [206, 617] width 22 height 7
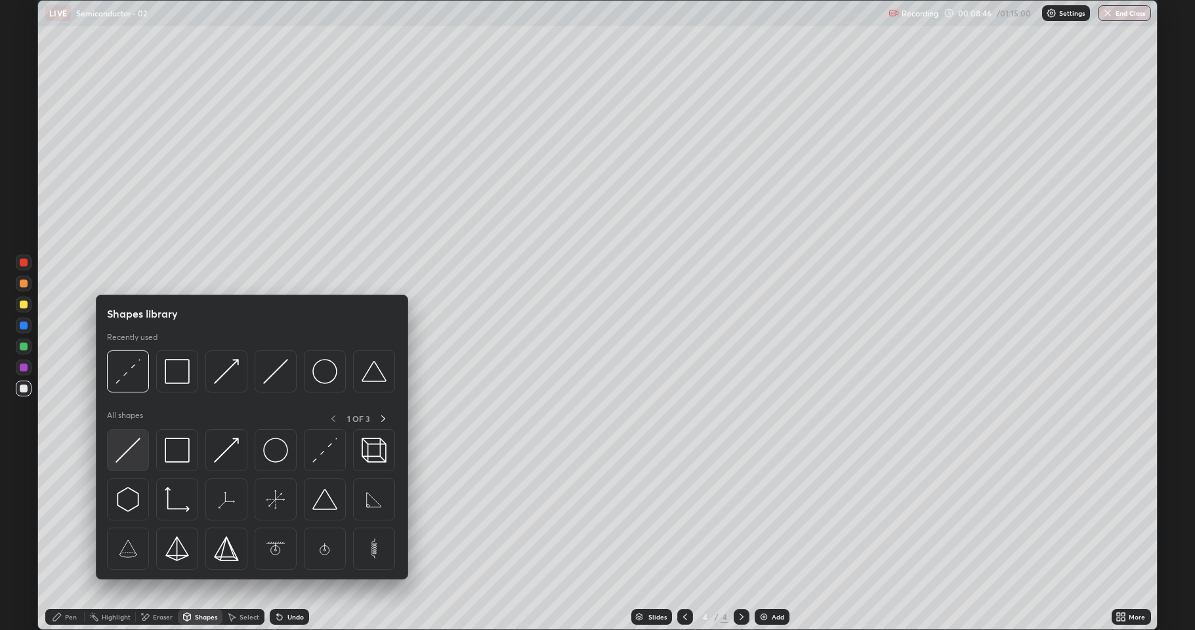
click at [131, 449] on img at bounding box center [128, 450] width 25 height 25
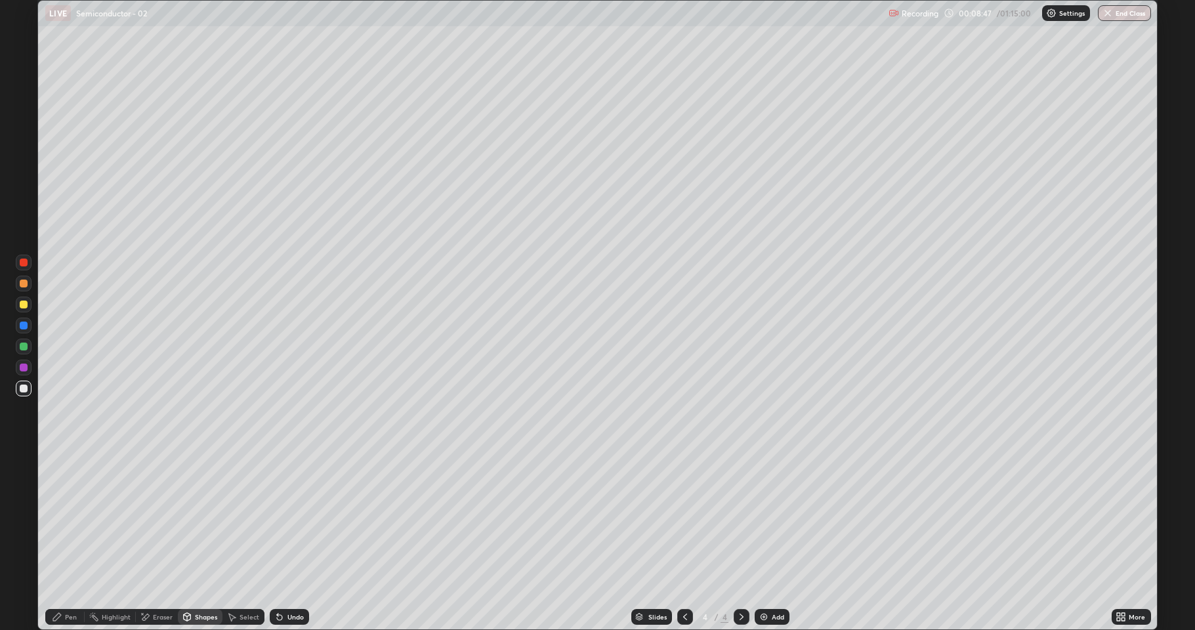
click at [22, 371] on div at bounding box center [24, 368] width 8 height 8
click at [24, 347] on div at bounding box center [24, 347] width 8 height 8
click at [211, 519] on div "Shapes" at bounding box center [206, 617] width 22 height 7
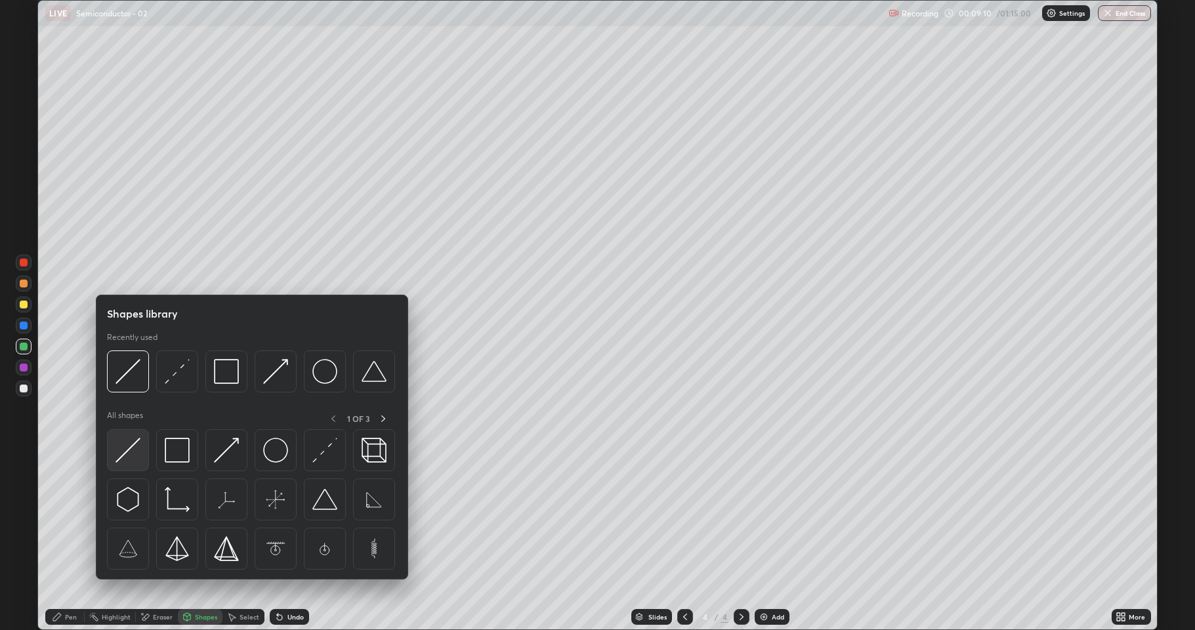
click at [133, 449] on img at bounding box center [128, 450] width 25 height 25
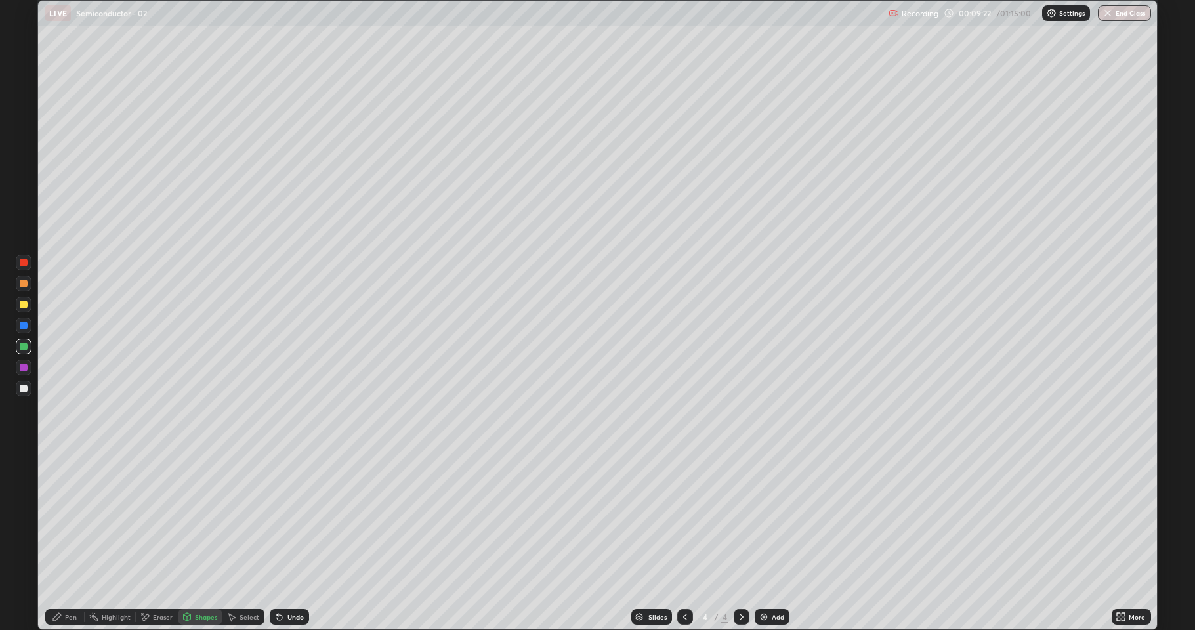
click at [296, 519] on div "Undo" at bounding box center [289, 617] width 39 height 16
click at [66, 519] on div "Pen" at bounding box center [71, 617] width 12 height 7
click at [26, 388] on div at bounding box center [24, 389] width 8 height 8
click at [26, 302] on div at bounding box center [24, 305] width 8 height 8
click at [24, 349] on div at bounding box center [24, 347] width 8 height 8
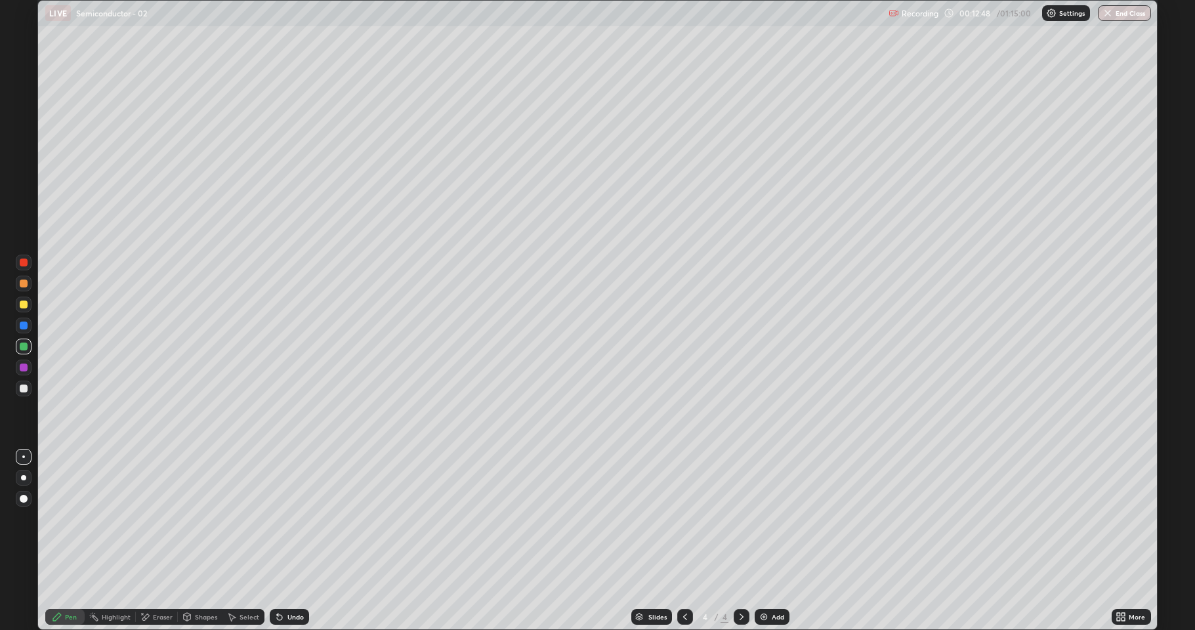
click at [232, 519] on icon at bounding box center [231, 617] width 11 height 11
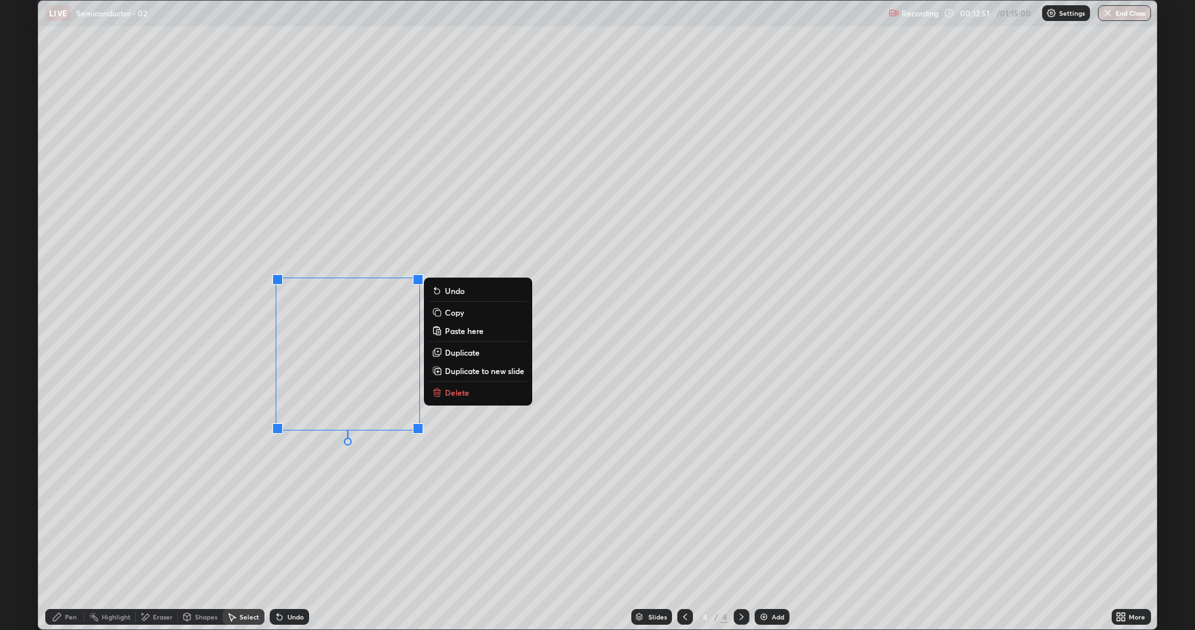
click at [467, 392] on p "Delete" at bounding box center [457, 392] width 24 height 11
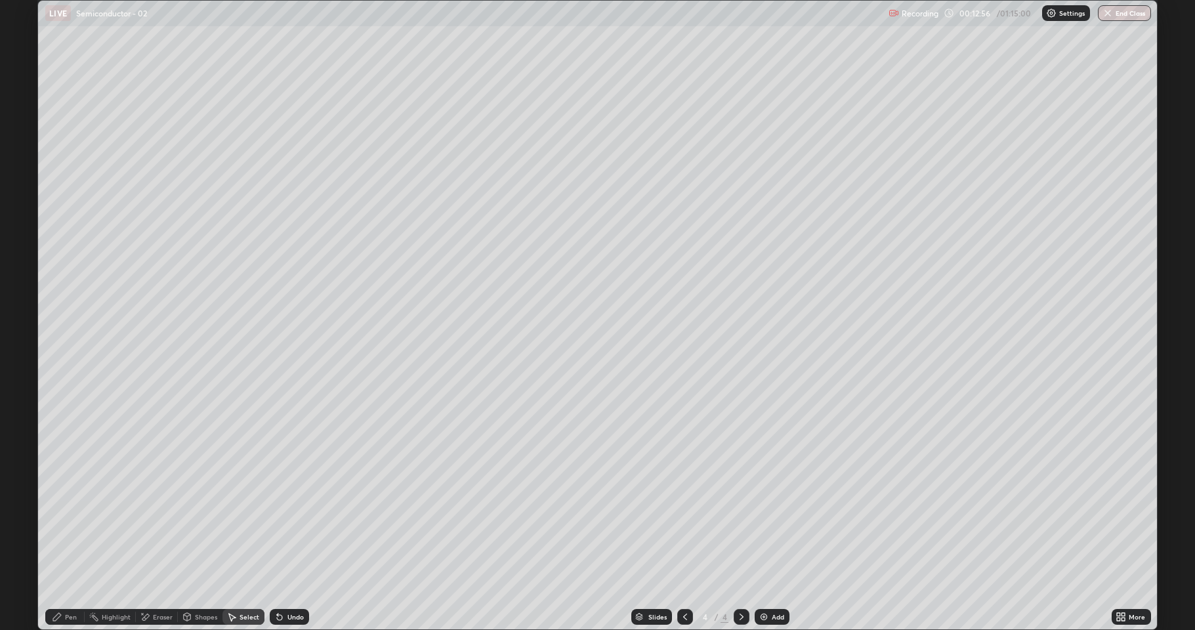
click at [679, 519] on div at bounding box center [685, 617] width 16 height 26
click at [62, 519] on icon at bounding box center [57, 617] width 11 height 11
click at [742, 519] on icon at bounding box center [742, 617] width 4 height 7
click at [162, 519] on div "Eraser" at bounding box center [157, 617] width 42 height 16
click at [68, 519] on div "Pen" at bounding box center [71, 617] width 12 height 7
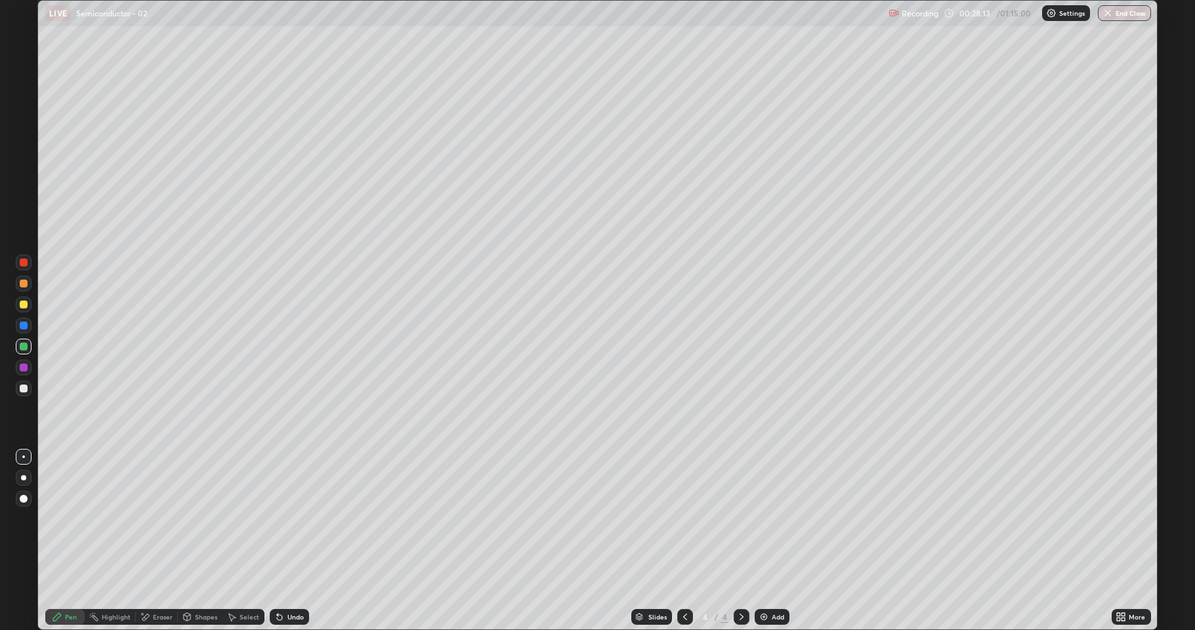
click at [689, 519] on div at bounding box center [685, 617] width 16 height 16
click at [26, 344] on div at bounding box center [24, 347] width 8 height 8
click at [740, 519] on icon at bounding box center [742, 617] width 4 height 7
click at [772, 519] on div "Add" at bounding box center [778, 617] width 12 height 7
click at [24, 307] on div at bounding box center [24, 305] width 8 height 8
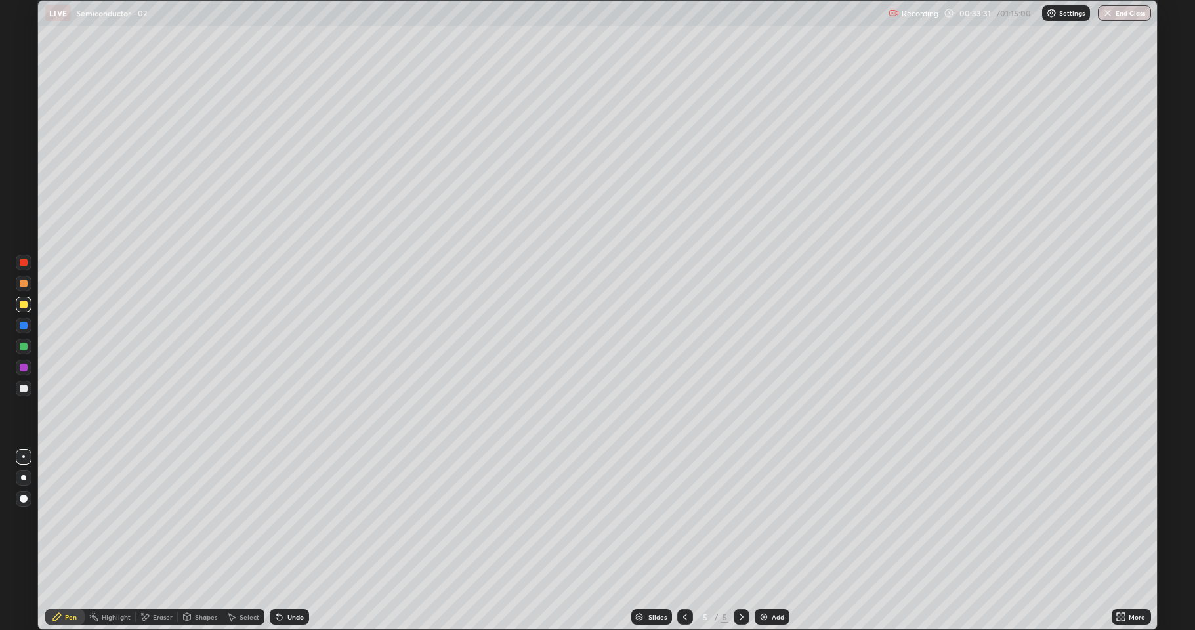
click at [202, 519] on div "Shapes" at bounding box center [206, 617] width 22 height 7
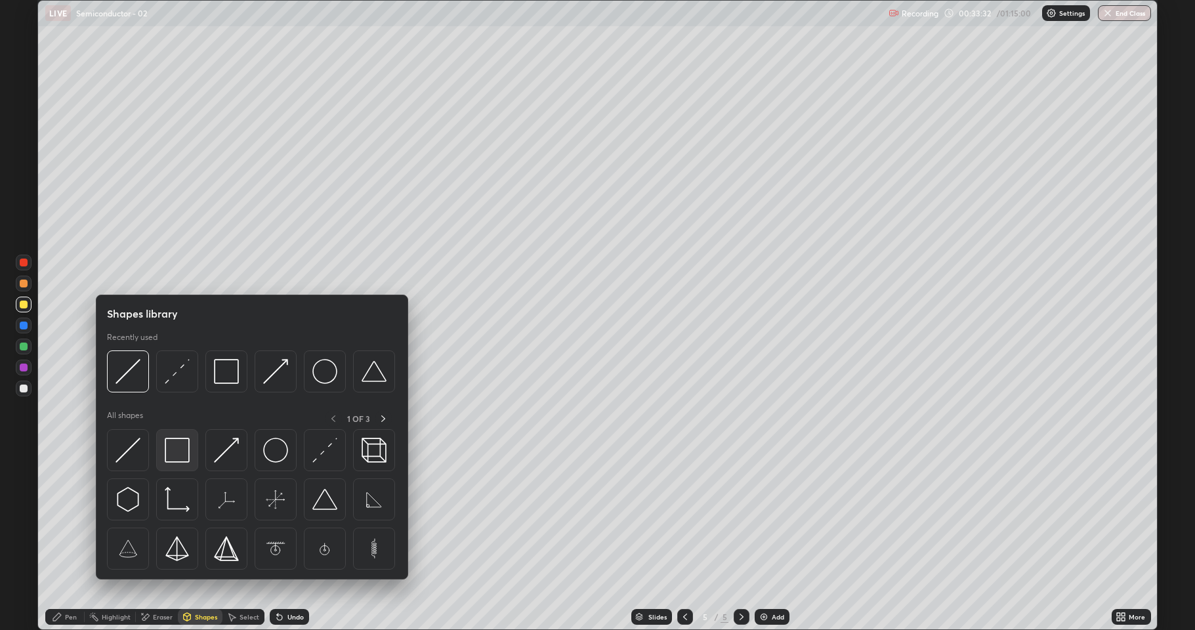
click at [184, 449] on img at bounding box center [177, 450] width 25 height 25
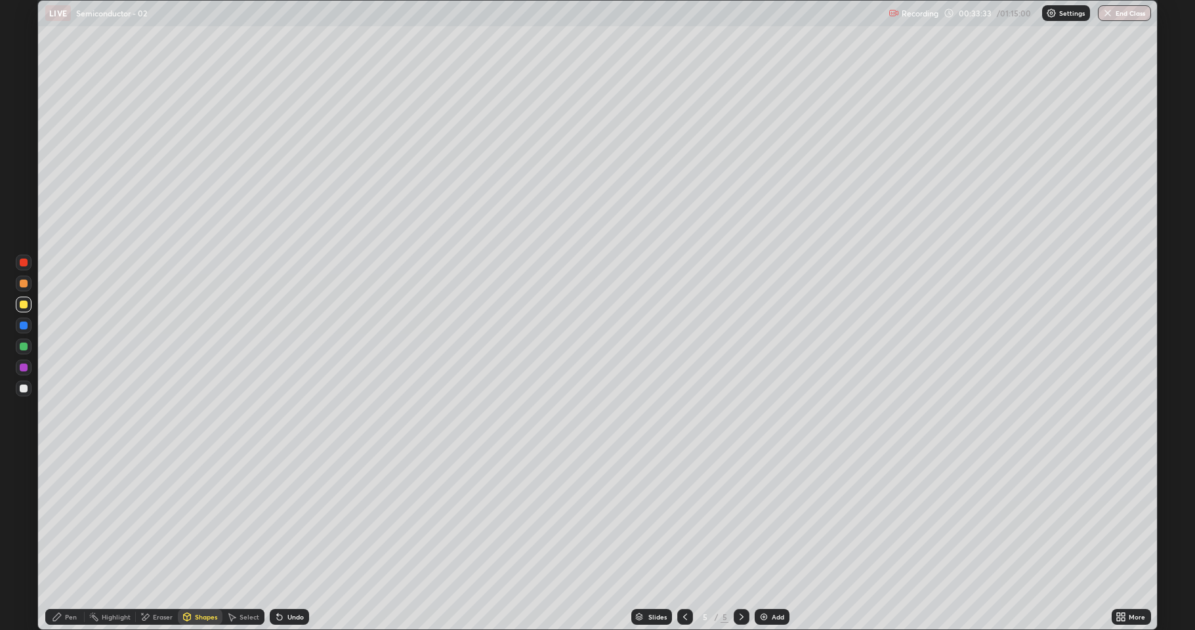
click at [24, 284] on div at bounding box center [24, 284] width 8 height 8
click at [68, 519] on div "Pen" at bounding box center [64, 617] width 39 height 16
click at [24, 391] on div at bounding box center [24, 389] width 8 height 8
click at [26, 343] on div at bounding box center [24, 347] width 8 height 8
click at [26, 392] on div at bounding box center [24, 389] width 8 height 8
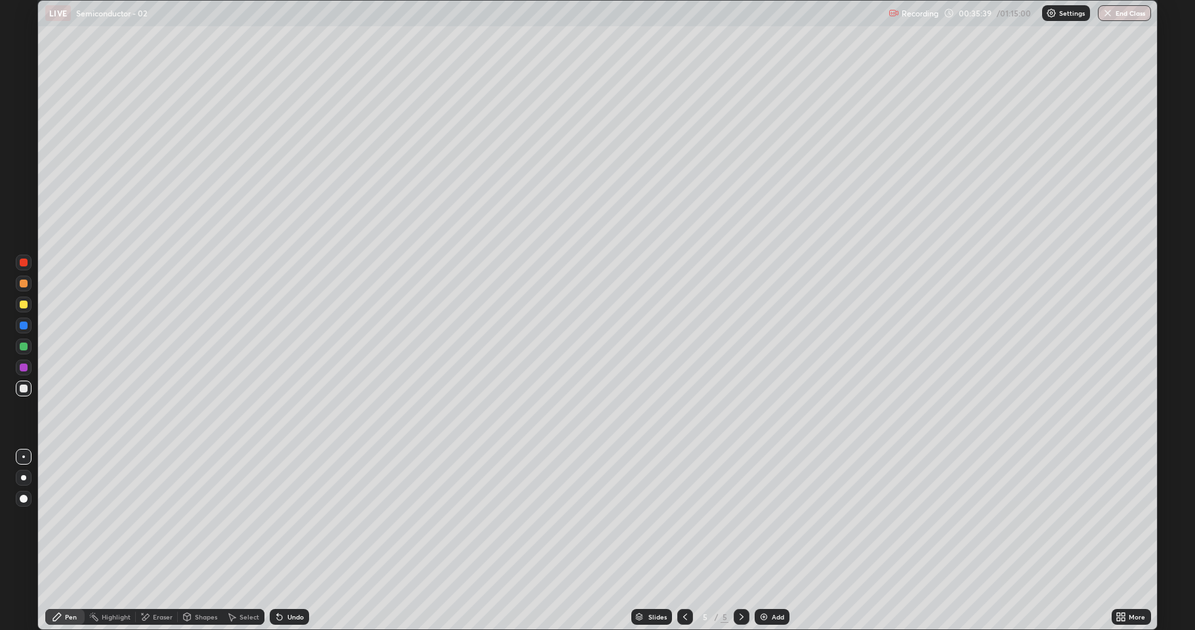
click at [25, 284] on div at bounding box center [24, 284] width 8 height 8
click at [194, 519] on div "Shapes" at bounding box center [200, 617] width 45 height 16
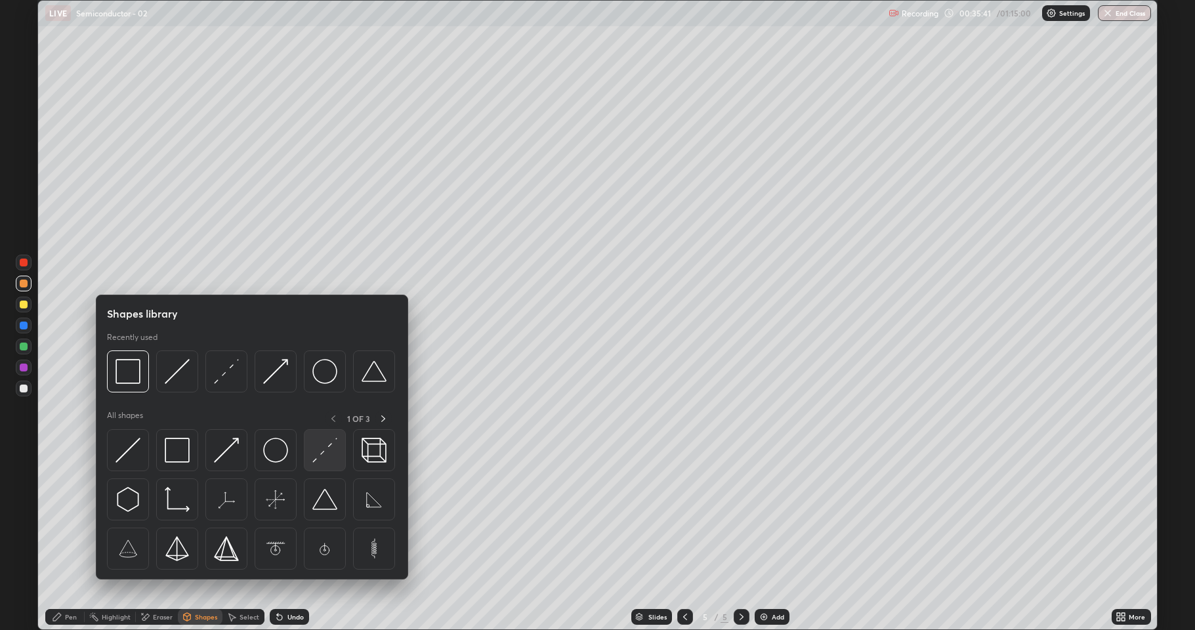
click at [323, 449] on img at bounding box center [324, 450] width 25 height 25
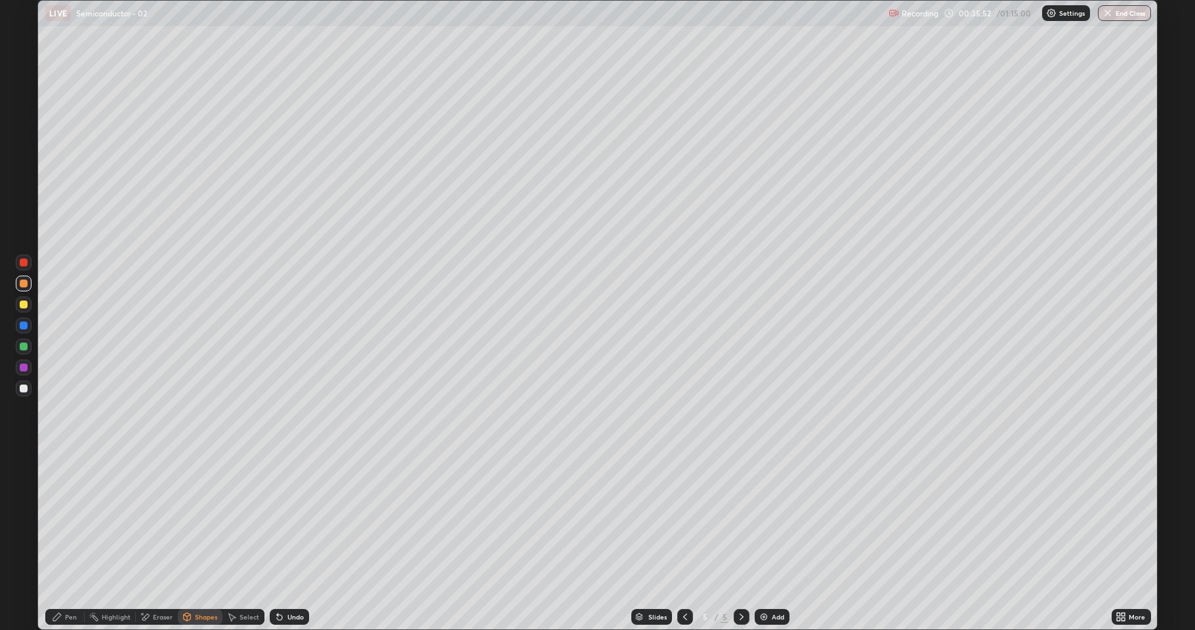
click at [294, 519] on div "Undo" at bounding box center [296, 617] width 16 height 7
click at [289, 519] on div "Undo" at bounding box center [296, 617] width 16 height 7
click at [68, 519] on div "Pen" at bounding box center [71, 617] width 12 height 7
click at [22, 389] on div at bounding box center [24, 389] width 8 height 8
click at [22, 345] on div at bounding box center [24, 347] width 8 height 8
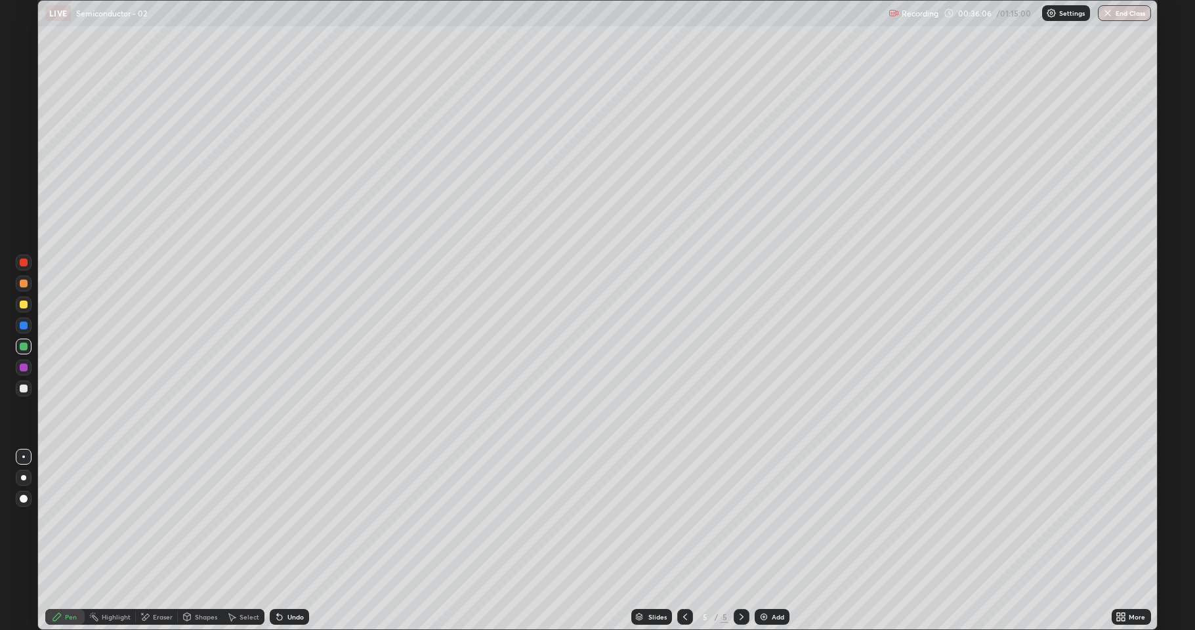
click at [22, 326] on div at bounding box center [24, 326] width 8 height 8
click at [24, 284] on div at bounding box center [24, 284] width 8 height 8
click at [22, 347] on div at bounding box center [24, 347] width 8 height 8
click at [28, 345] on div at bounding box center [24, 347] width 16 height 16
click at [191, 519] on icon at bounding box center [187, 617] width 11 height 11
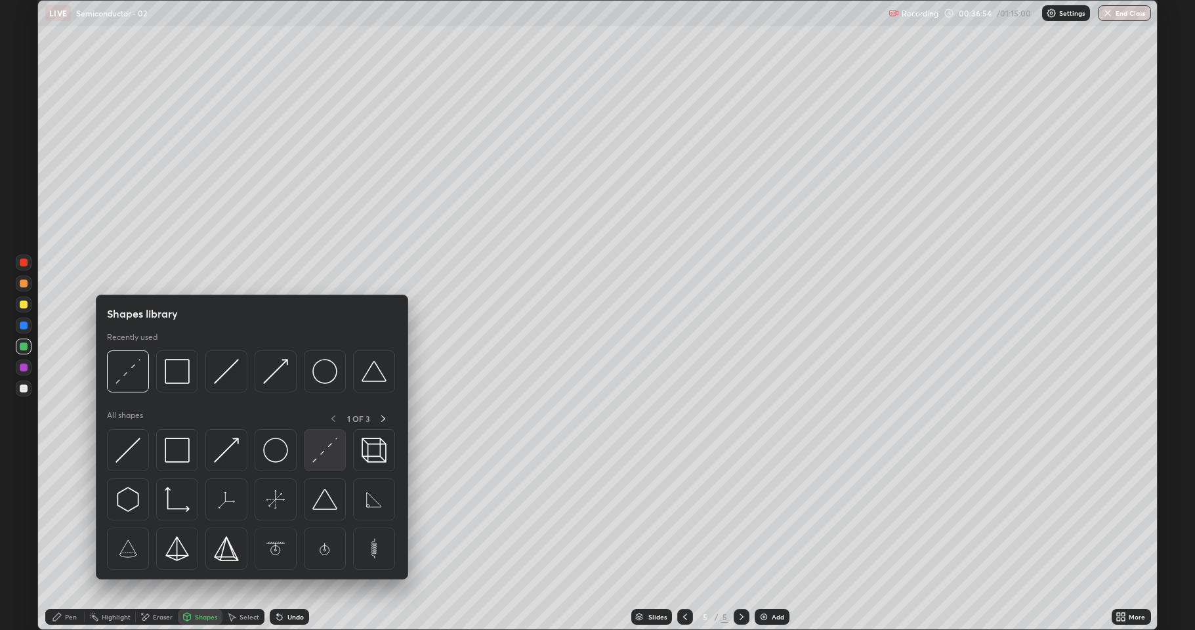
click at [313, 452] on img at bounding box center [324, 450] width 25 height 25
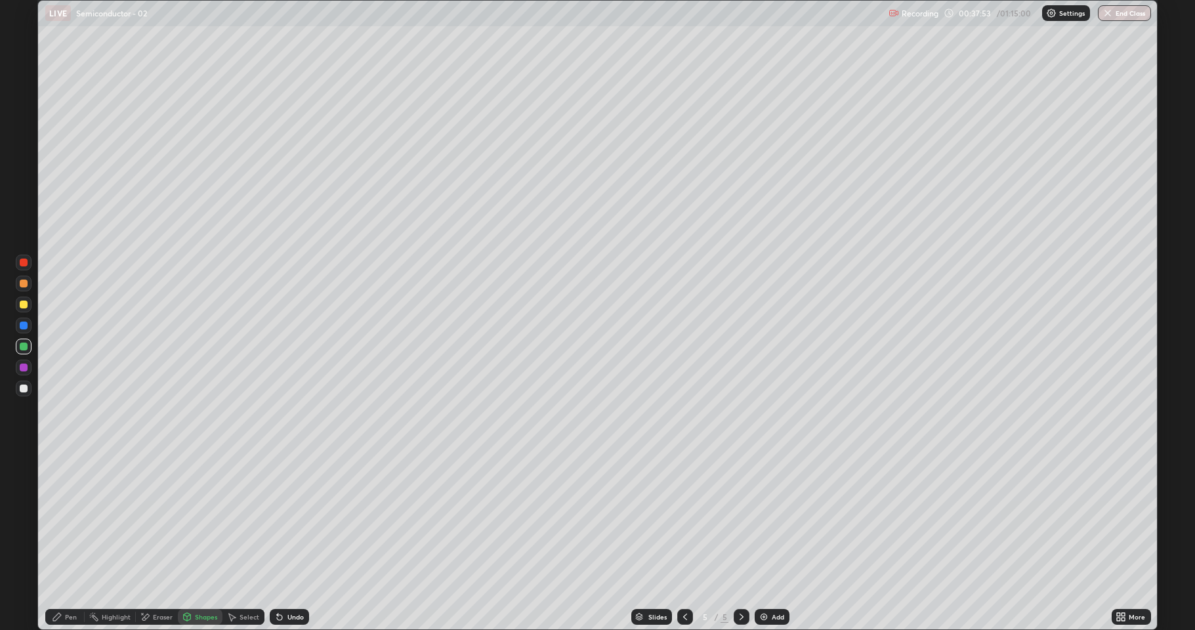
click at [290, 519] on div "Undo" at bounding box center [296, 617] width 16 height 7
click at [288, 519] on div "Undo" at bounding box center [296, 617] width 16 height 7
click at [66, 519] on div "Pen" at bounding box center [64, 617] width 39 height 16
click at [208, 519] on div "Shapes" at bounding box center [206, 617] width 22 height 7
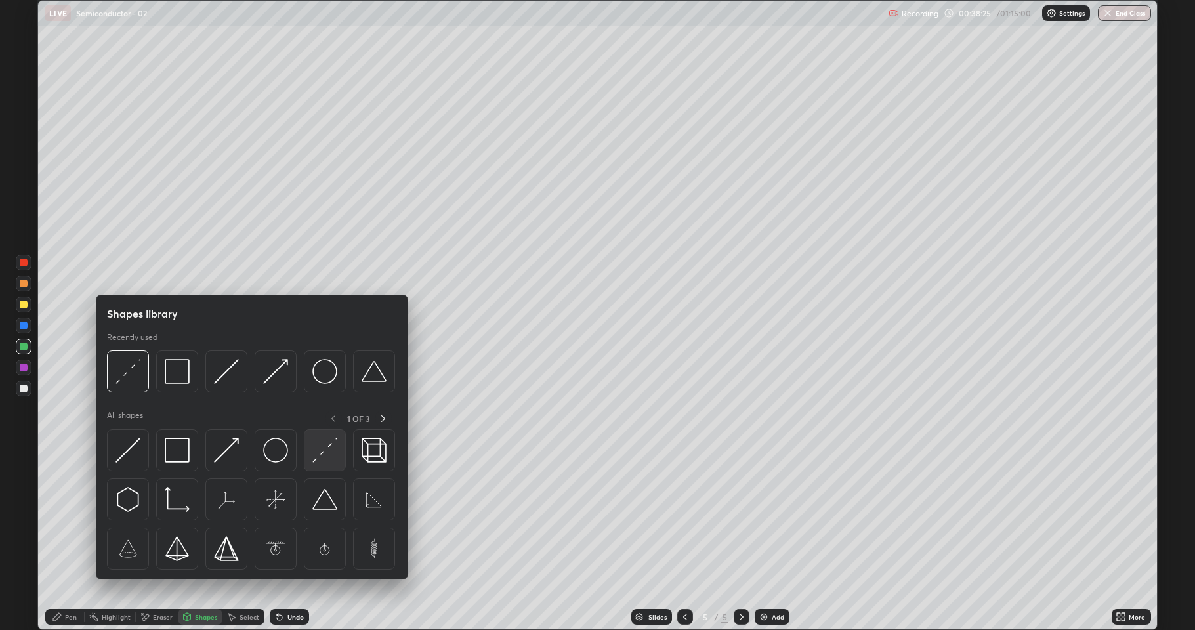
click at [314, 445] on img at bounding box center [324, 450] width 25 height 25
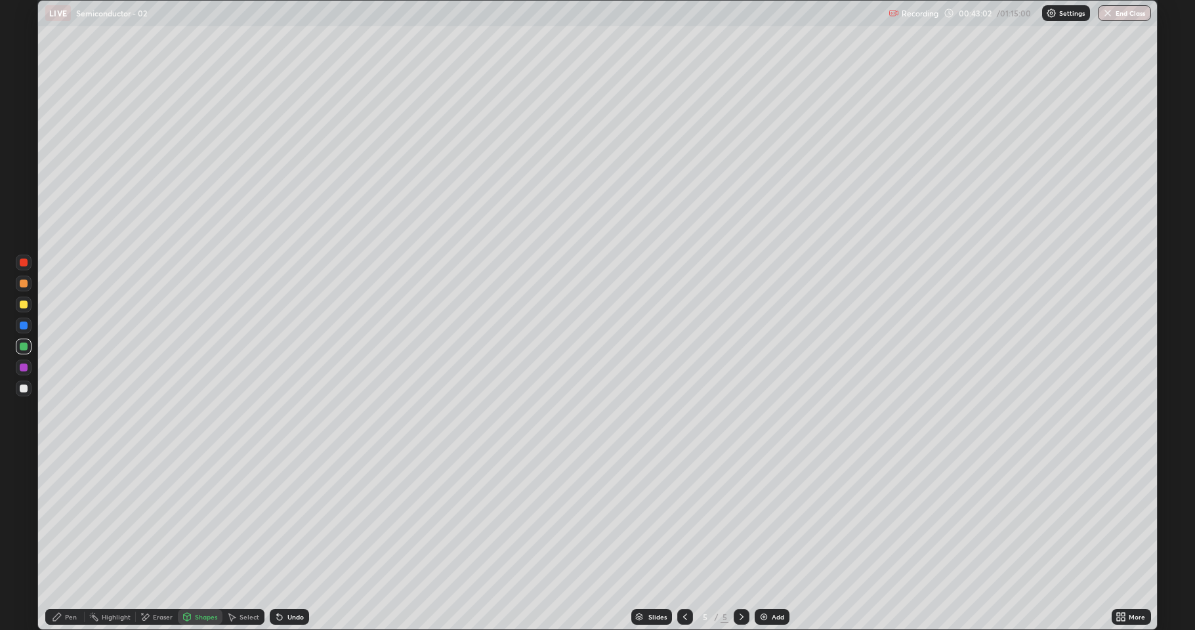
click at [768, 519] on img at bounding box center [764, 617] width 11 height 11
click at [26, 305] on div at bounding box center [24, 305] width 8 height 8
click at [74, 519] on div "Pen" at bounding box center [71, 617] width 12 height 7
click at [28, 388] on div at bounding box center [24, 389] width 16 height 16
click at [24, 305] on div at bounding box center [24, 305] width 8 height 8
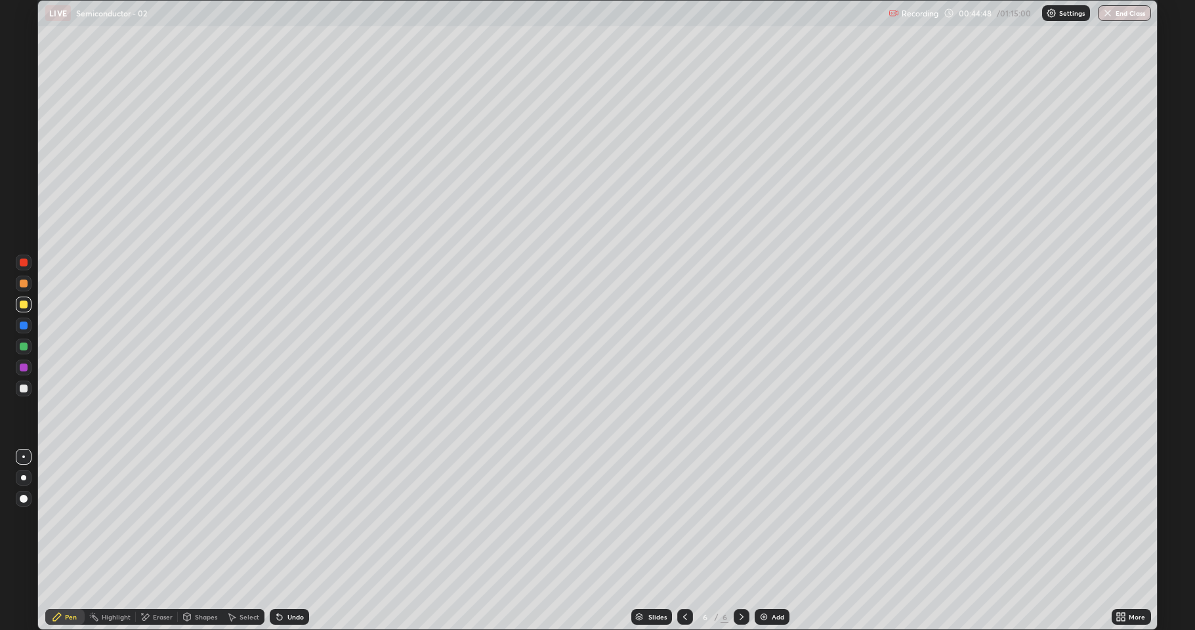
click at [26, 391] on div at bounding box center [24, 389] width 8 height 8
click at [21, 326] on div at bounding box center [24, 326] width 8 height 8
click at [772, 519] on div "Add" at bounding box center [778, 617] width 12 height 7
click at [27, 285] on div at bounding box center [24, 284] width 8 height 8
click at [23, 307] on div at bounding box center [24, 305] width 8 height 8
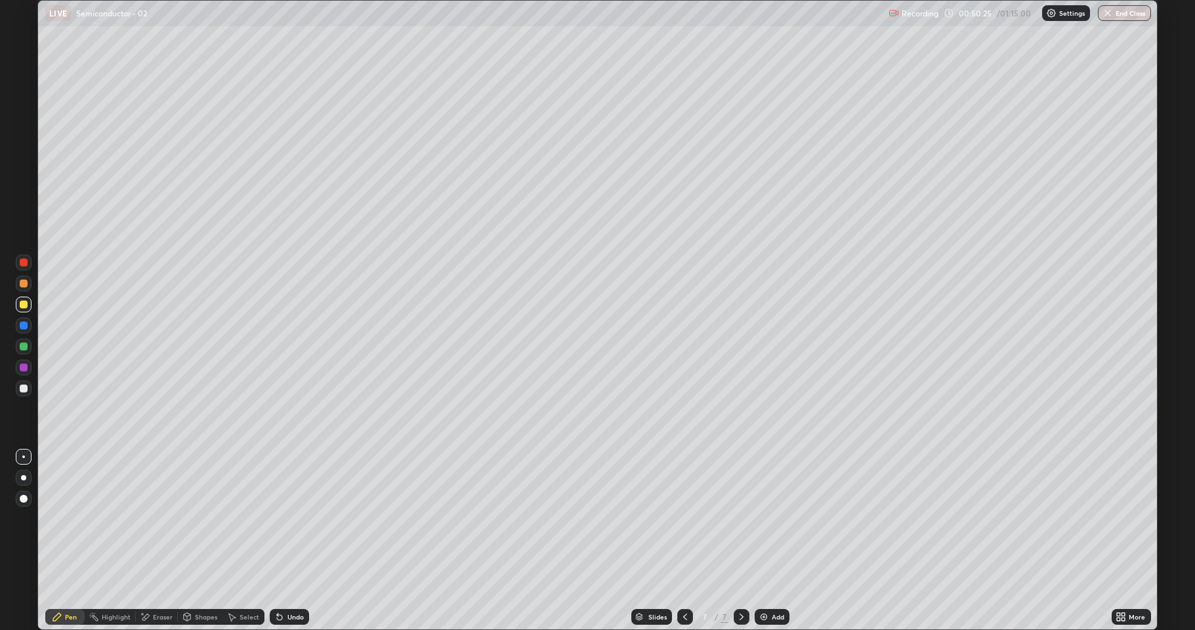
click at [24, 326] on div at bounding box center [24, 326] width 8 height 8
click at [288, 519] on div "Undo" at bounding box center [289, 617] width 39 height 16
click at [291, 519] on div "Undo" at bounding box center [289, 617] width 39 height 16
click at [291, 519] on div "Undo" at bounding box center [296, 617] width 16 height 7
click at [26, 346] on div at bounding box center [24, 347] width 8 height 8
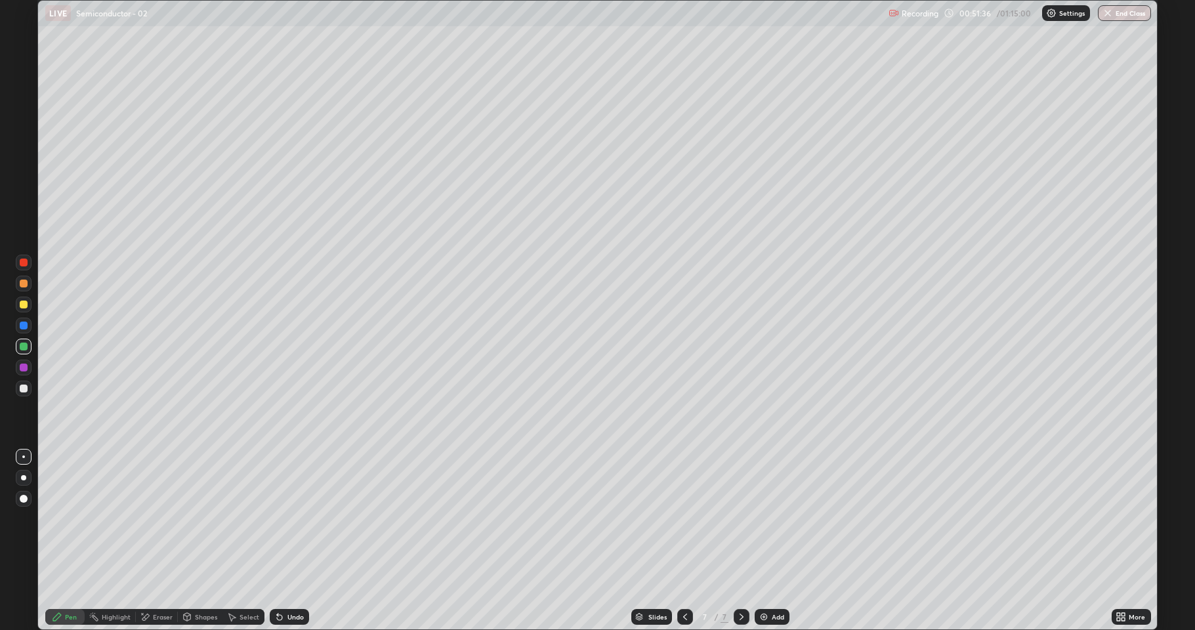
click at [284, 519] on div "Undo" at bounding box center [289, 617] width 39 height 16
click at [29, 389] on div at bounding box center [24, 389] width 16 height 16
click at [246, 519] on div "Select" at bounding box center [250, 617] width 20 height 7
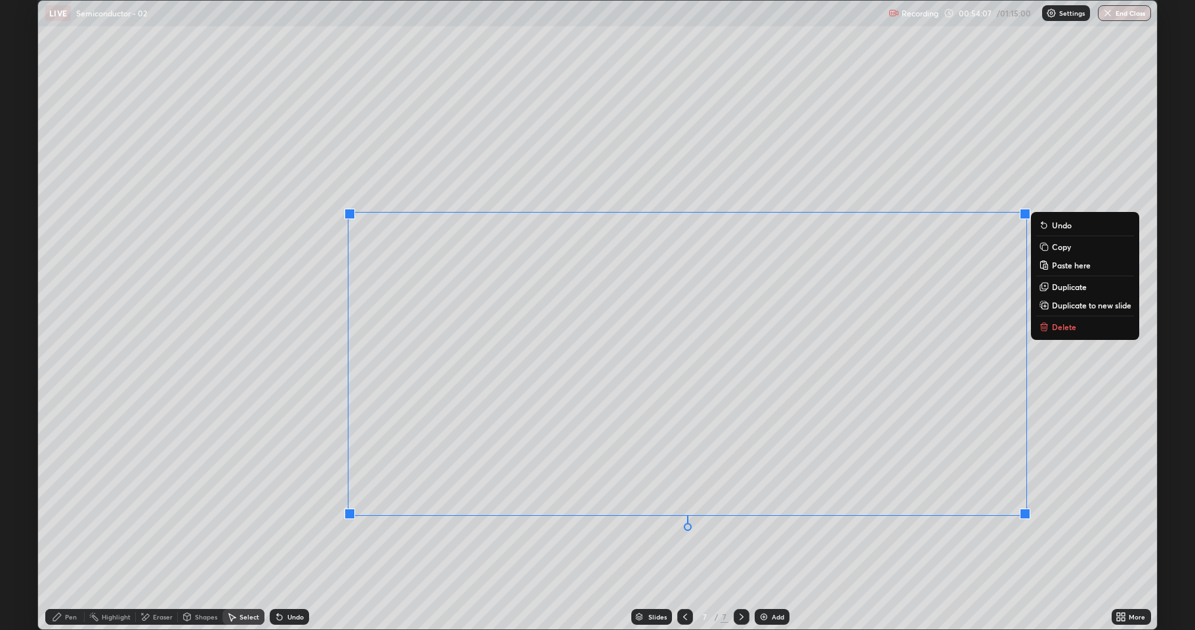
click at [1069, 322] on p "Delete" at bounding box center [1064, 327] width 24 height 11
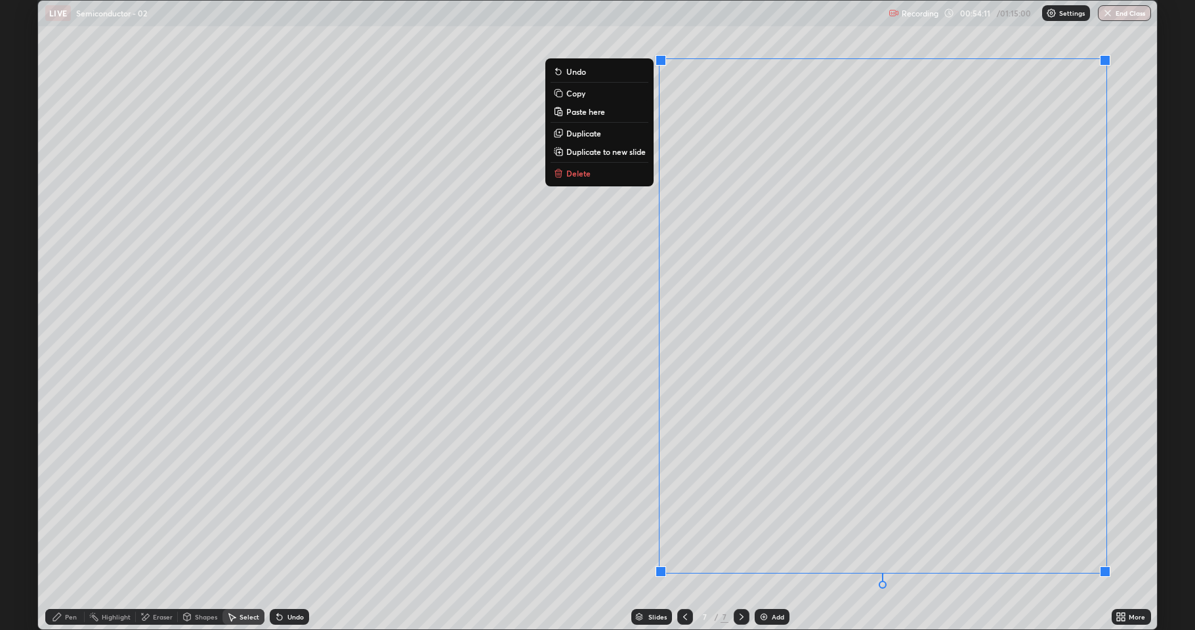
click at [625, 171] on button "Delete" at bounding box center [600, 173] width 98 height 16
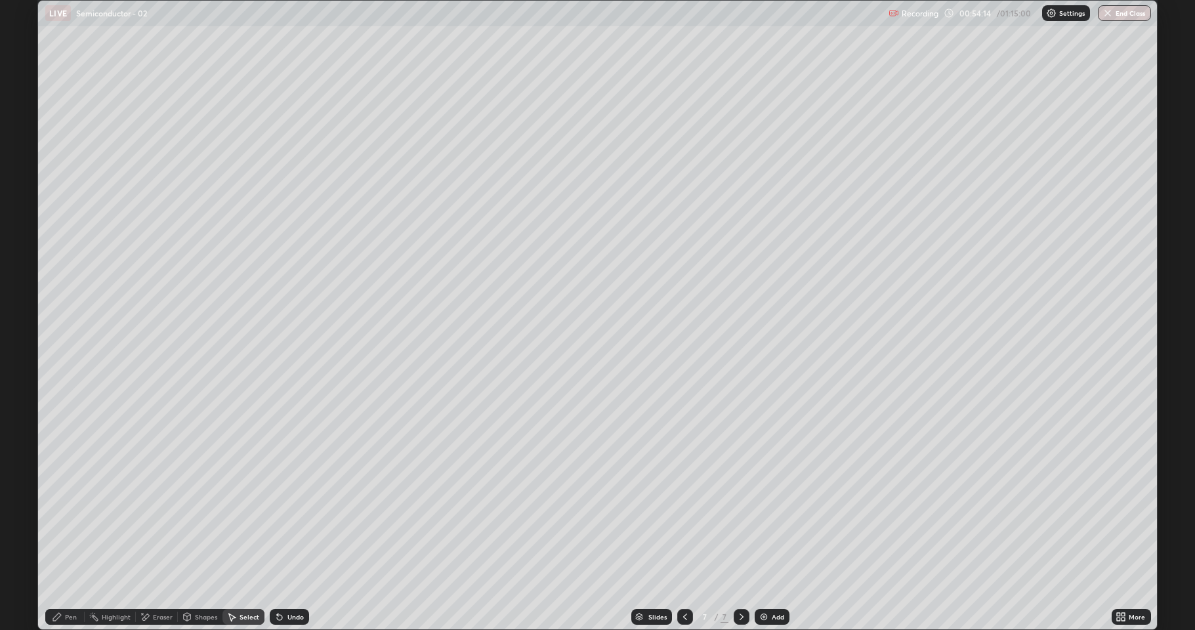
click at [192, 519] on div "Shapes" at bounding box center [200, 617] width 45 height 16
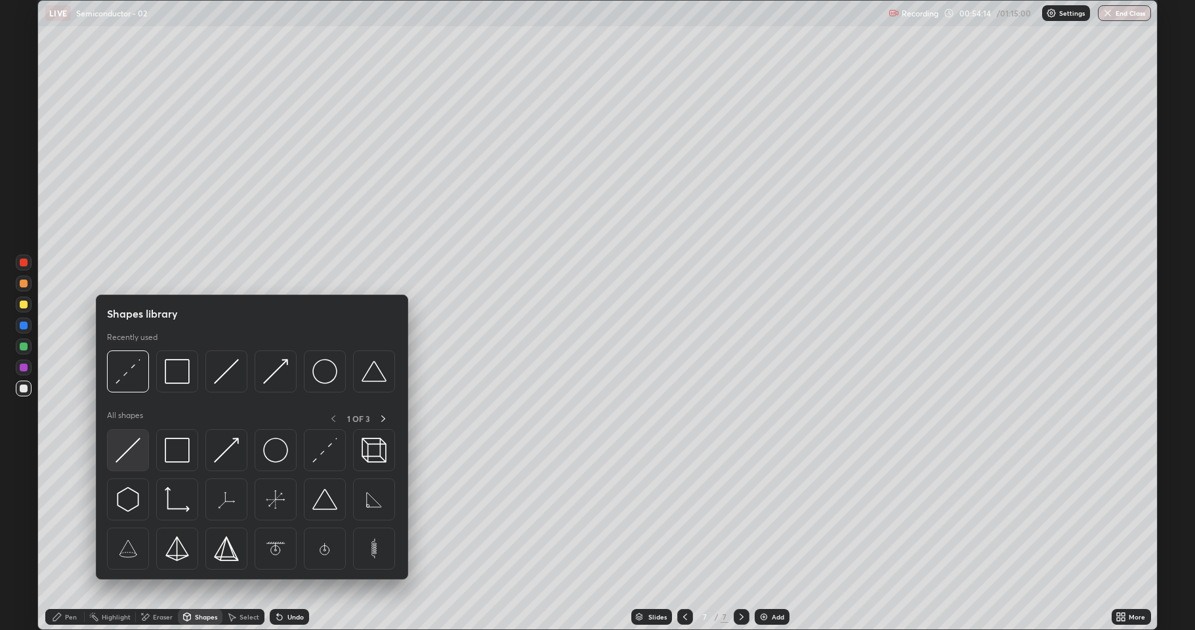
click at [125, 456] on img at bounding box center [128, 450] width 25 height 25
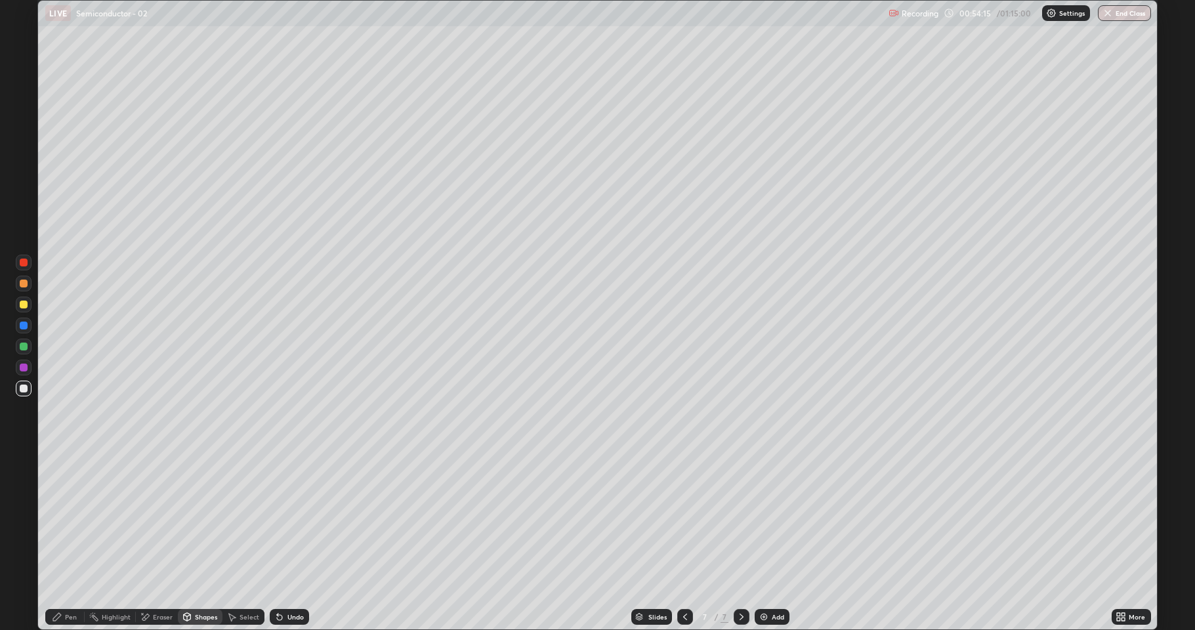
click at [23, 367] on div at bounding box center [24, 368] width 8 height 8
click at [74, 519] on div "Pen" at bounding box center [71, 617] width 12 height 7
click at [26, 347] on div at bounding box center [24, 347] width 8 height 8
click at [194, 519] on div "Shapes" at bounding box center [200, 617] width 45 height 16
click at [24, 308] on div at bounding box center [24, 305] width 8 height 8
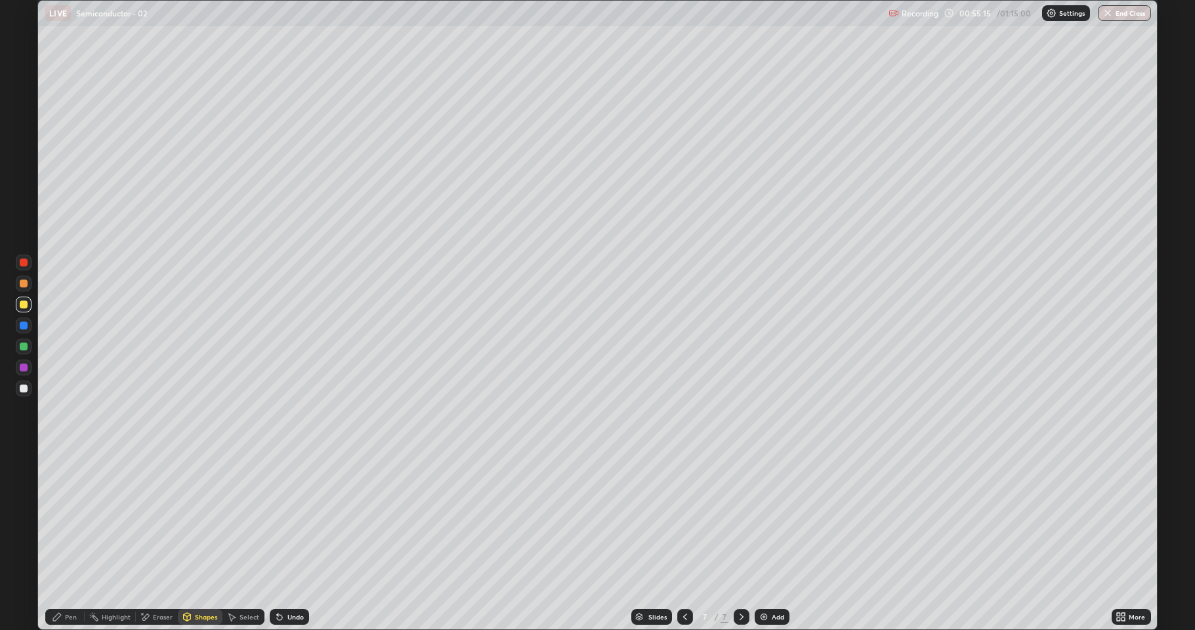
click at [65, 519] on div "Pen" at bounding box center [71, 617] width 12 height 7
click at [26, 391] on div at bounding box center [24, 389] width 8 height 8
click at [767, 519] on div "Add" at bounding box center [772, 617] width 35 height 16
click at [20, 287] on div at bounding box center [24, 284] width 16 height 16
click at [30, 308] on div at bounding box center [24, 305] width 16 height 16
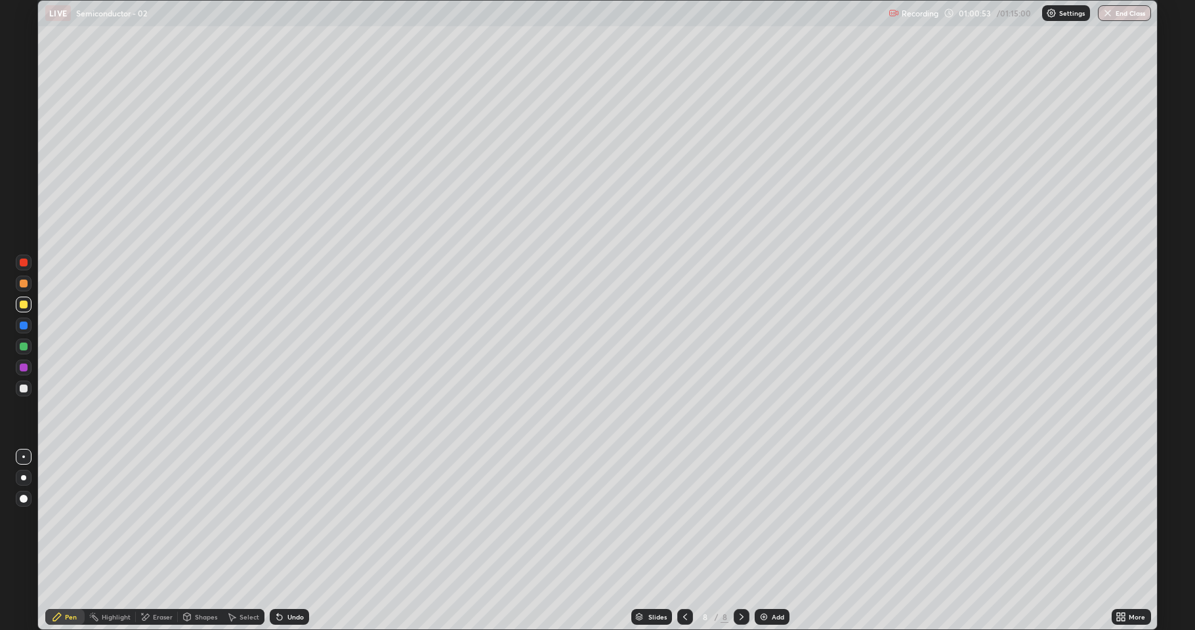
click at [23, 346] on div at bounding box center [24, 347] width 8 height 8
click at [192, 519] on div "Shapes" at bounding box center [200, 617] width 45 height 16
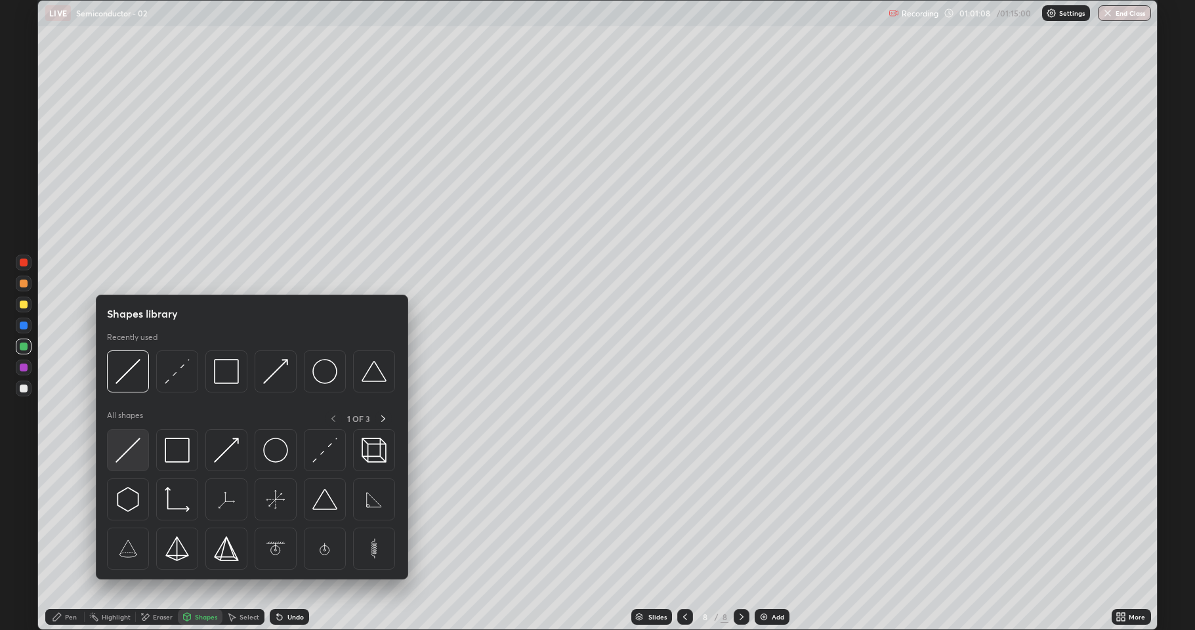
click at [133, 448] on img at bounding box center [128, 450] width 25 height 25
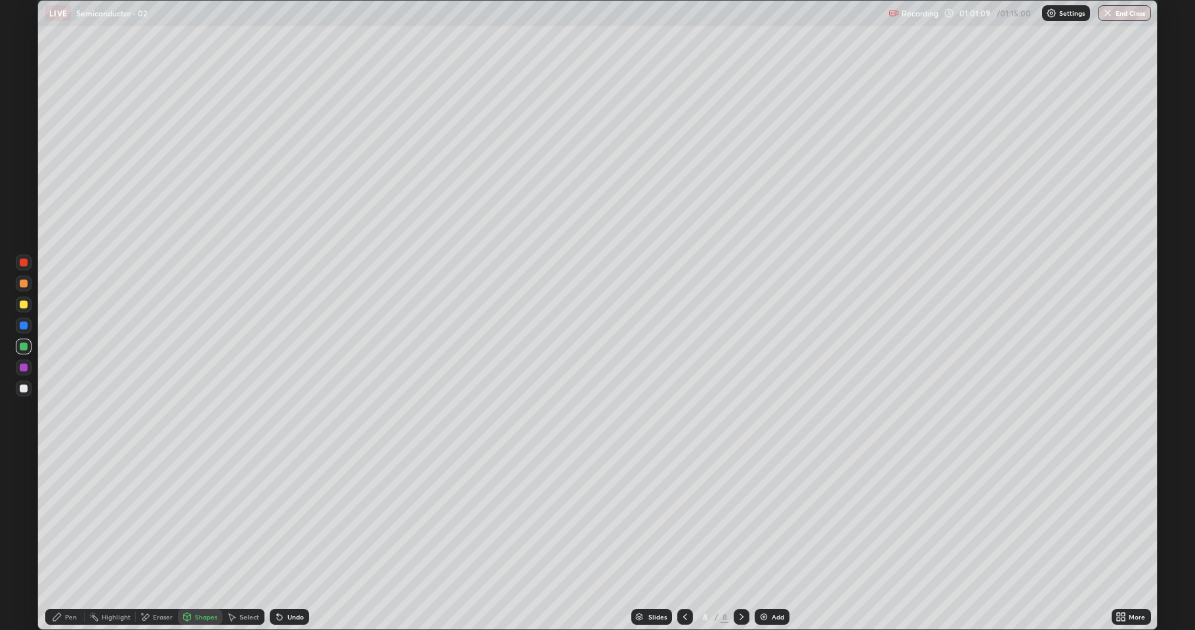
click at [22, 369] on div at bounding box center [24, 368] width 8 height 8
click at [62, 519] on icon at bounding box center [57, 617] width 11 height 11
click at [20, 390] on div at bounding box center [24, 389] width 8 height 8
click at [30, 307] on div at bounding box center [24, 305] width 16 height 16
click at [295, 519] on div "Undo" at bounding box center [296, 617] width 16 height 7
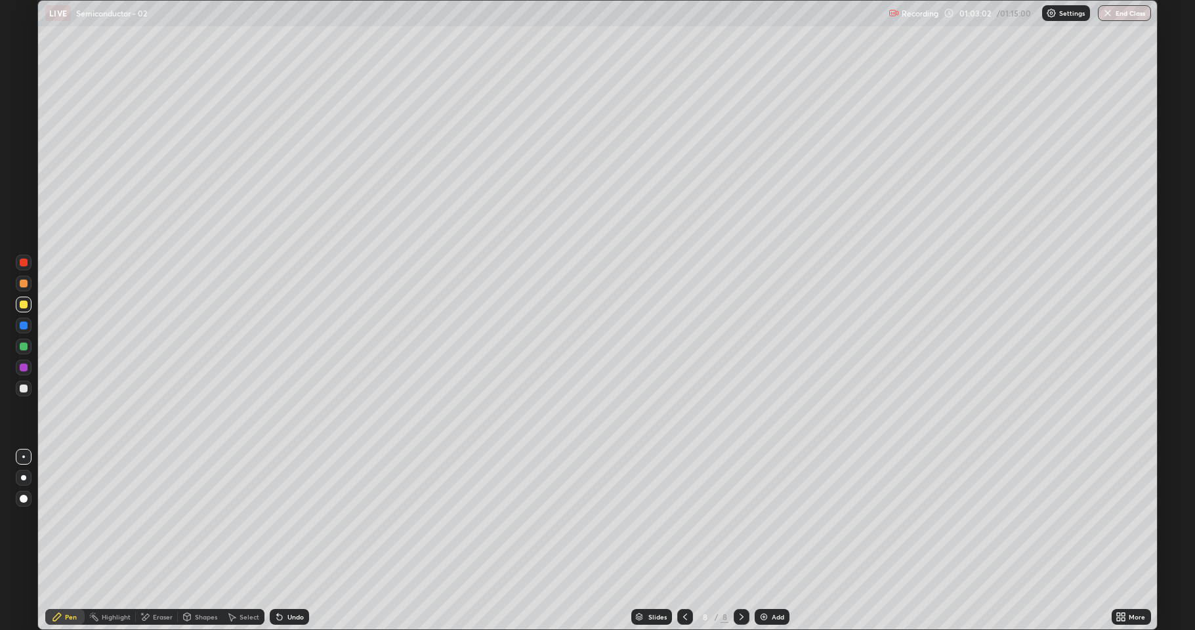
click at [23, 388] on div at bounding box center [24, 389] width 8 height 8
click at [60, 519] on icon at bounding box center [57, 617] width 8 height 8
click at [22, 349] on div at bounding box center [24, 347] width 8 height 8
click at [289, 519] on div "Undo" at bounding box center [296, 617] width 16 height 7
click at [1132, 14] on button "End Class" at bounding box center [1124, 13] width 53 height 16
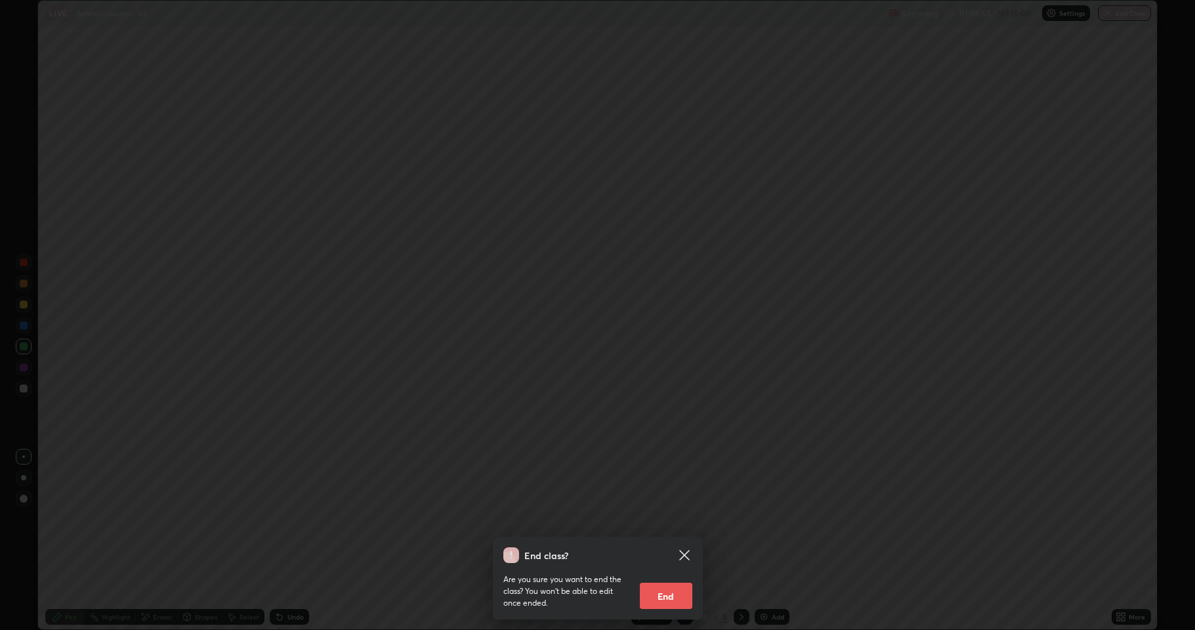
click at [668, 519] on button "End" at bounding box center [666, 596] width 53 height 26
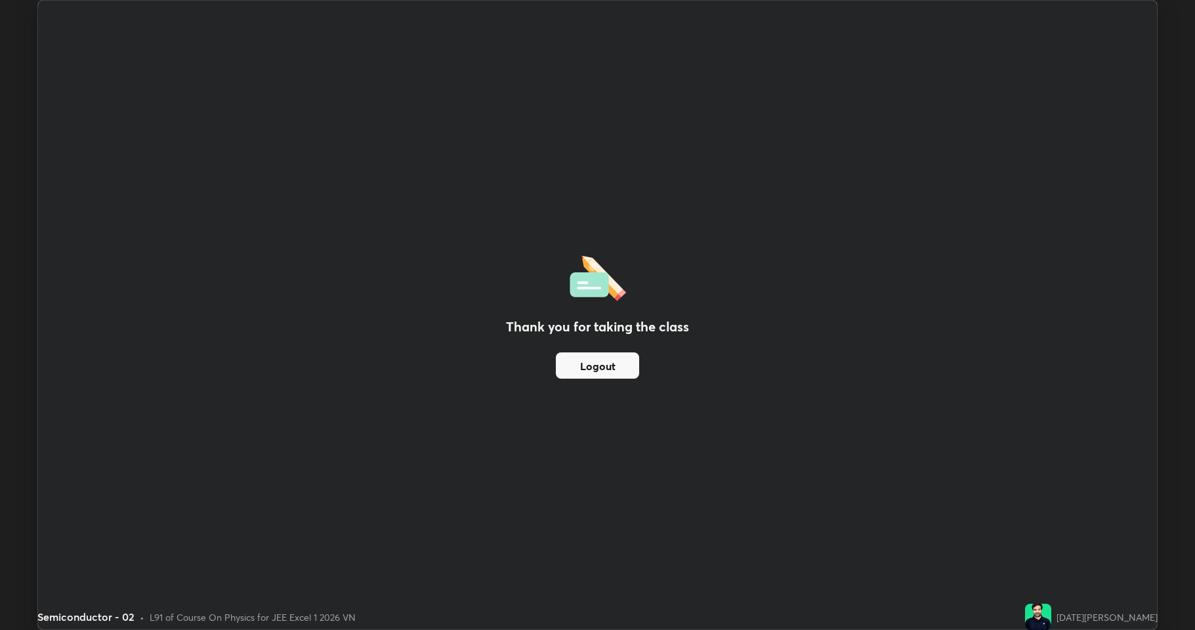
click at [609, 365] on button "Logout" at bounding box center [597, 365] width 83 height 26
